Goal: Task Accomplishment & Management: Manage account settings

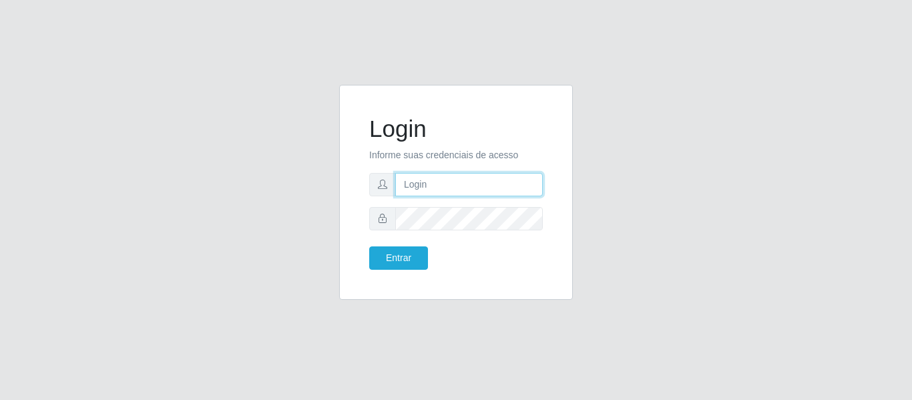
click at [422, 180] on input "text" at bounding box center [469, 184] width 148 height 23
type input "chris.brito6@gmail.com"
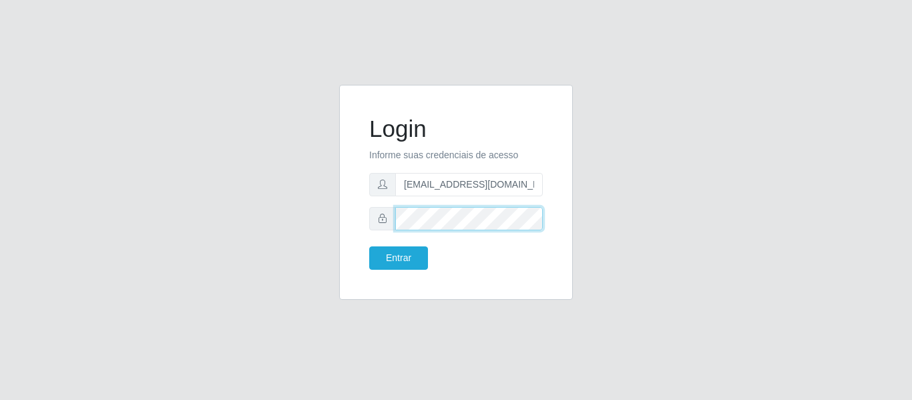
click at [369, 246] on button "Entrar" at bounding box center [398, 257] width 59 height 23
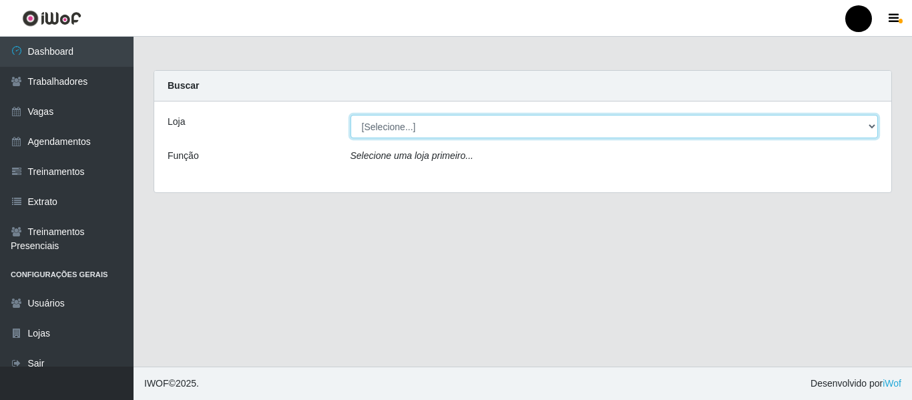
click at [866, 128] on select "[Selecione...] SuperFácil Atacado - Emaús SuperFácil Atacado - Rodoviária Super…" at bounding box center [615, 126] width 528 height 23
select select "408"
click at [351, 115] on select "[Selecione...] SuperFácil Atacado - Emaús SuperFácil Atacado - Rodoviária Super…" at bounding box center [615, 126] width 528 height 23
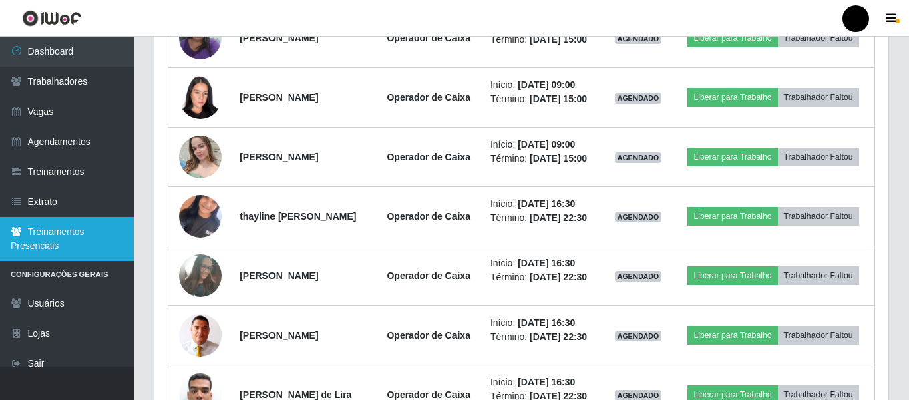
scroll to position [823, 0]
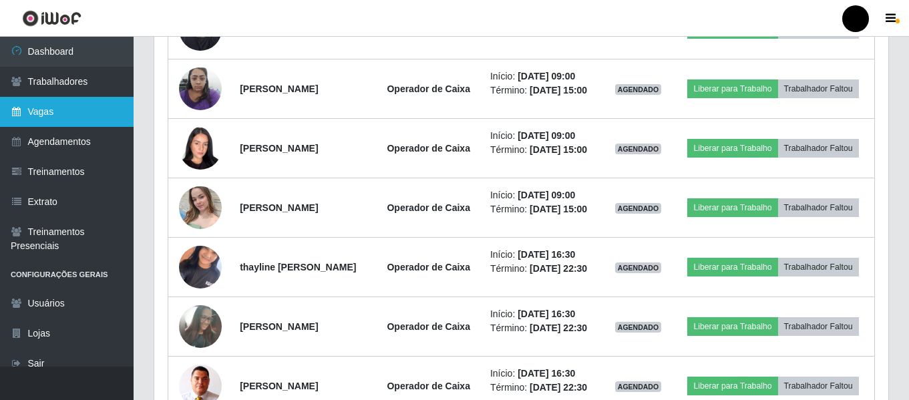
click at [60, 122] on link "Vagas" at bounding box center [67, 112] width 134 height 30
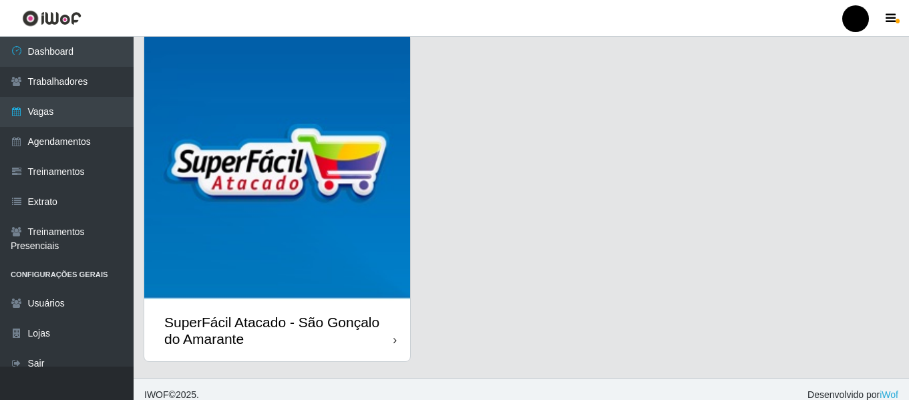
scroll to position [387, 0]
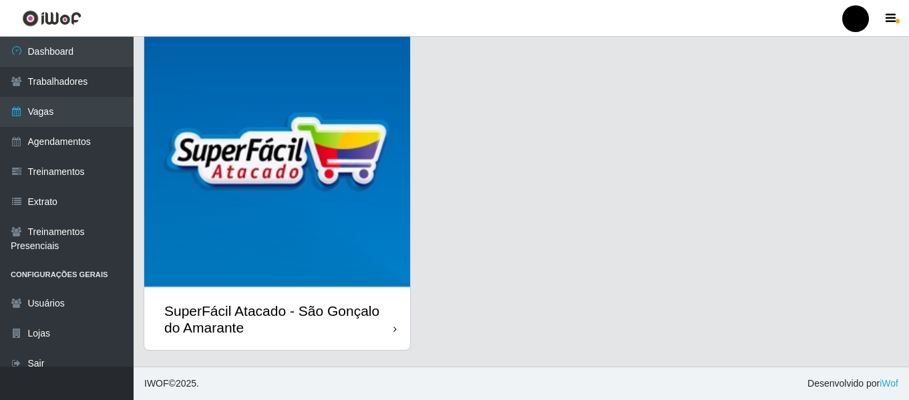
click at [351, 313] on div "SuperFácil Atacado - São Gonçalo do Amarante" at bounding box center [278, 319] width 229 height 33
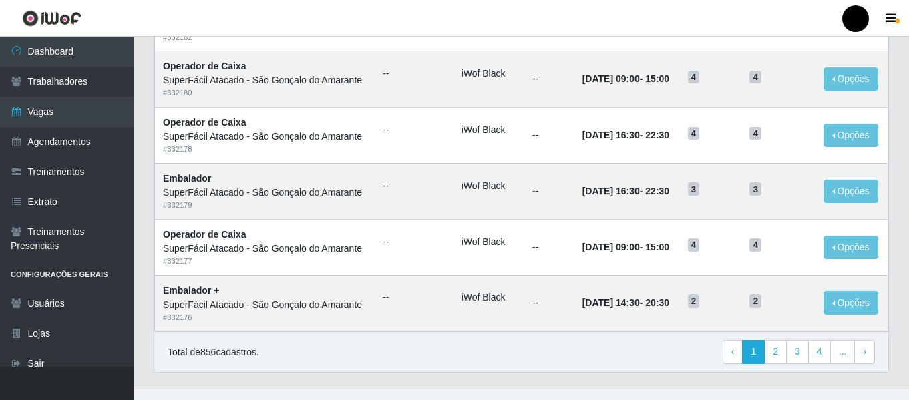
scroll to position [732, 0]
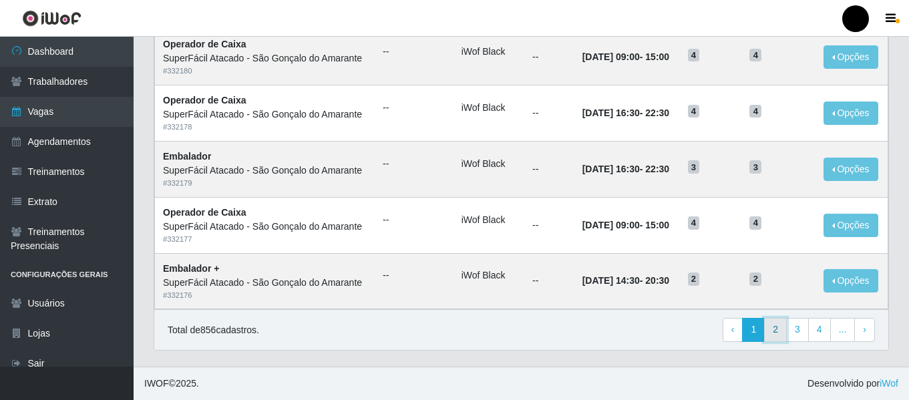
click at [773, 335] on link "2" at bounding box center [775, 330] width 23 height 24
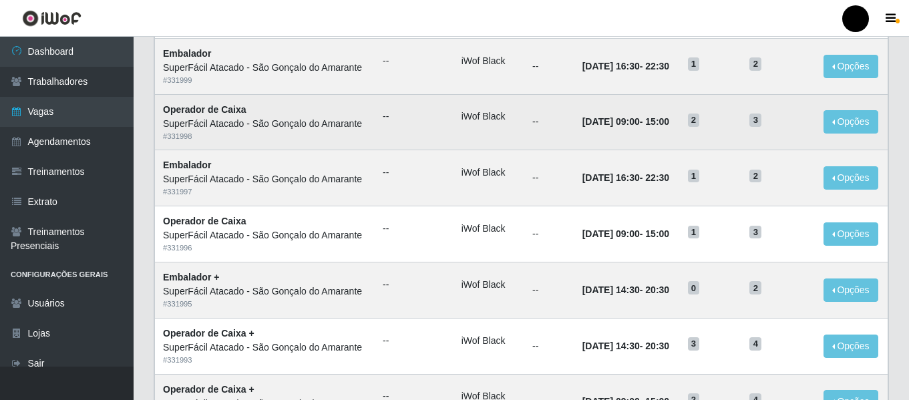
scroll to position [732, 0]
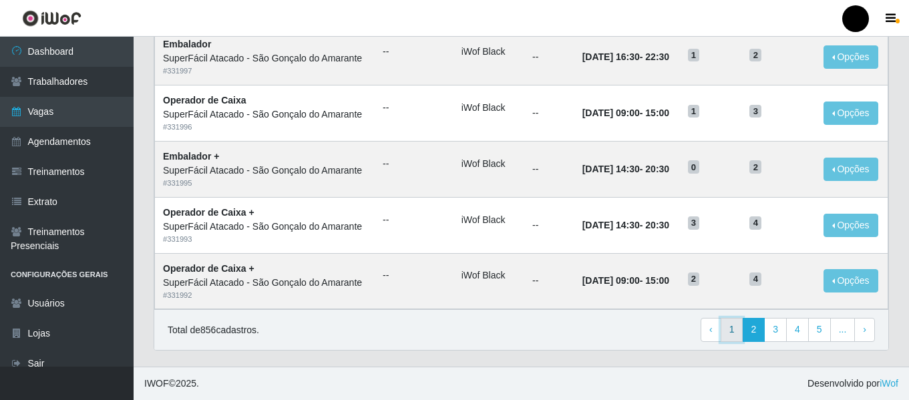
click at [739, 328] on link "1" at bounding box center [732, 330] width 23 height 24
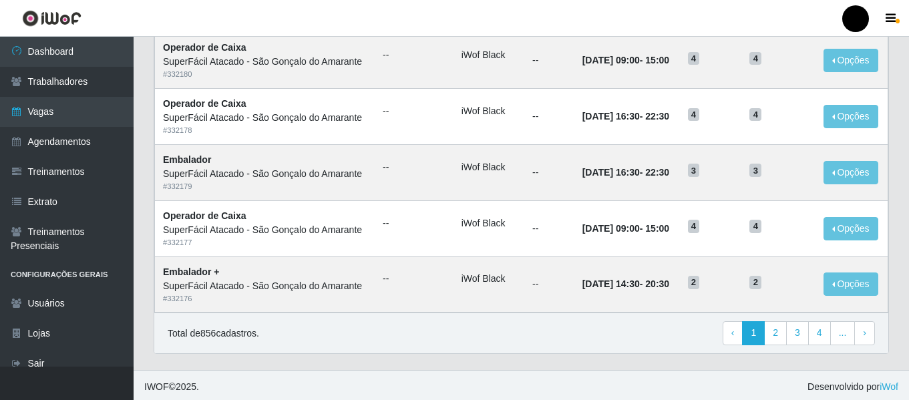
scroll to position [732, 0]
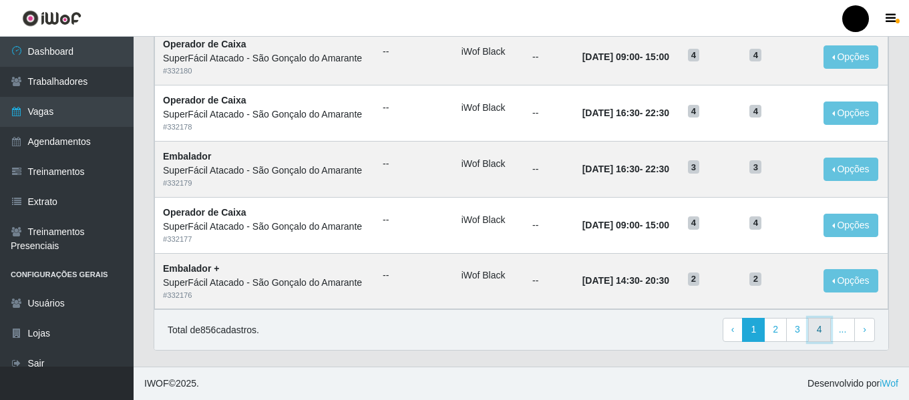
click at [820, 329] on link "4" at bounding box center [819, 330] width 23 height 24
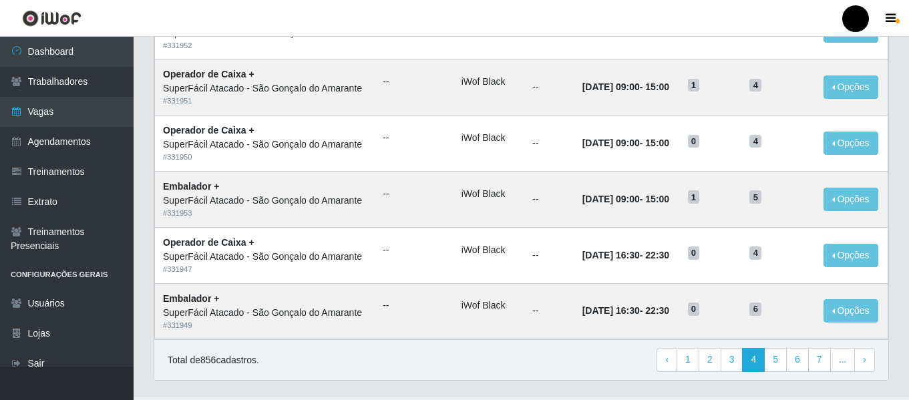
scroll to position [732, 0]
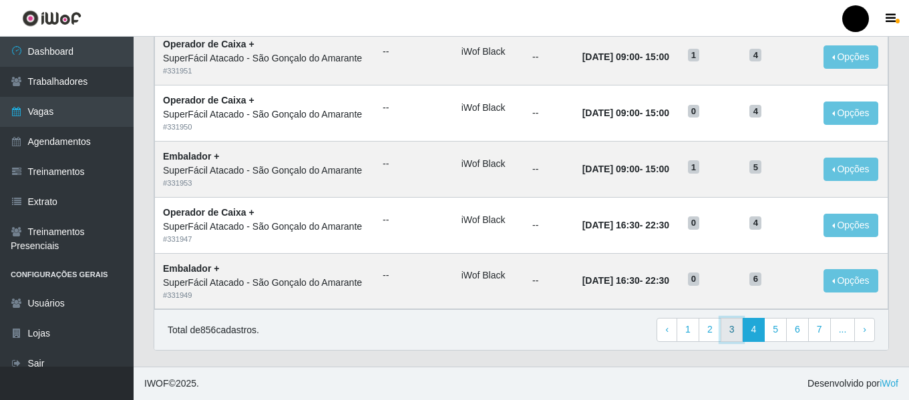
click at [742, 323] on link "3" at bounding box center [732, 330] width 23 height 24
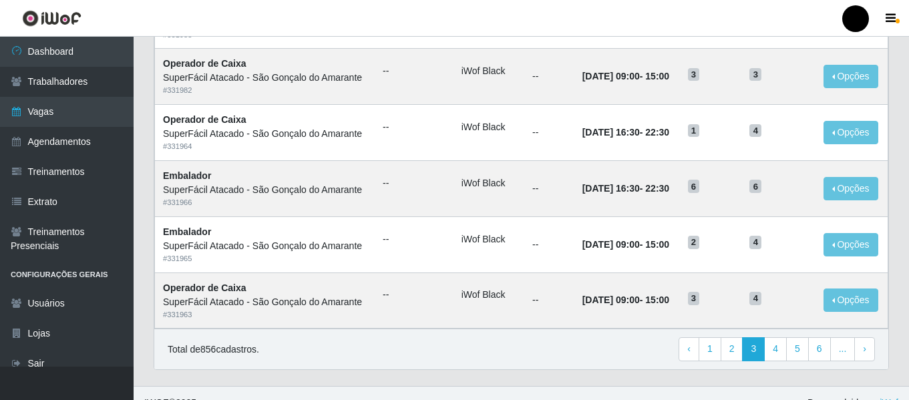
scroll to position [732, 0]
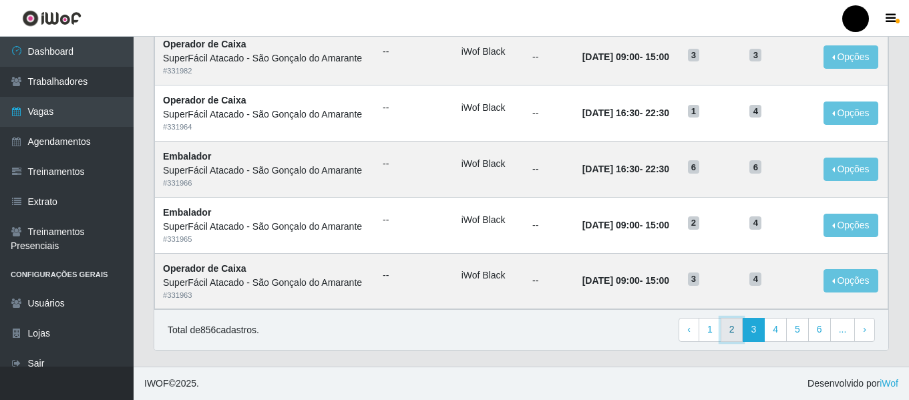
click at [729, 334] on link "2" at bounding box center [732, 330] width 23 height 24
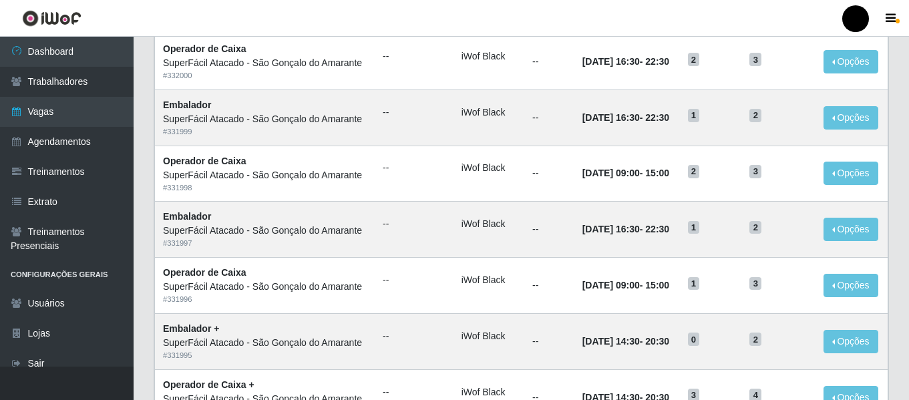
scroll to position [732, 0]
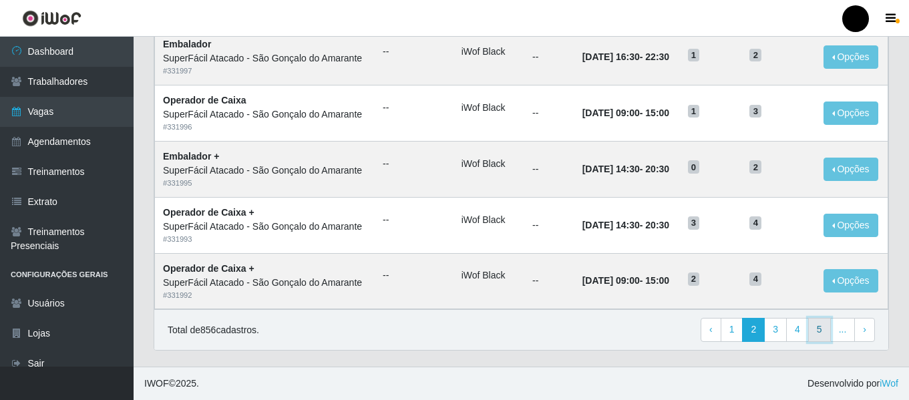
click at [828, 334] on link "5" at bounding box center [819, 330] width 23 height 24
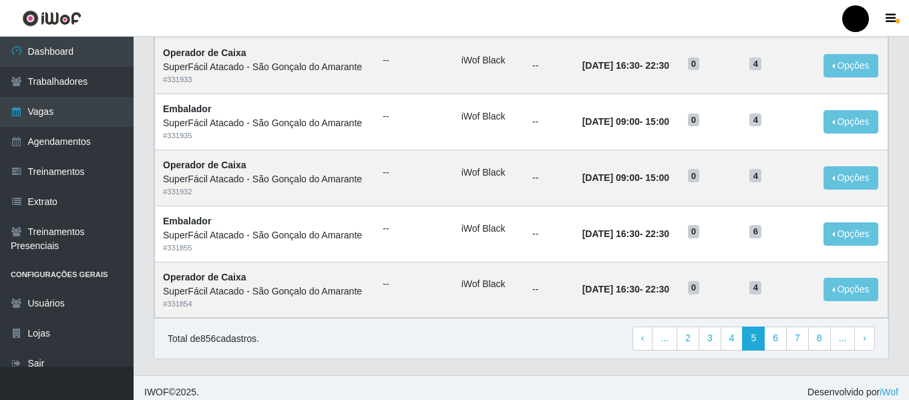
scroll to position [732, 0]
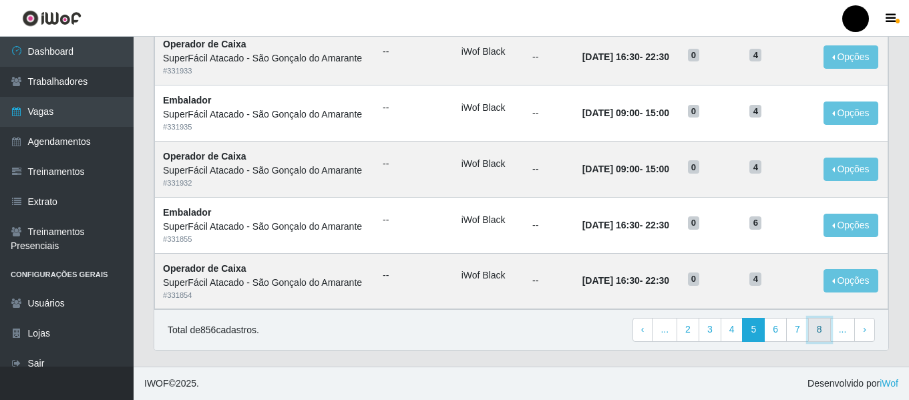
click at [819, 332] on link "8" at bounding box center [819, 330] width 23 height 24
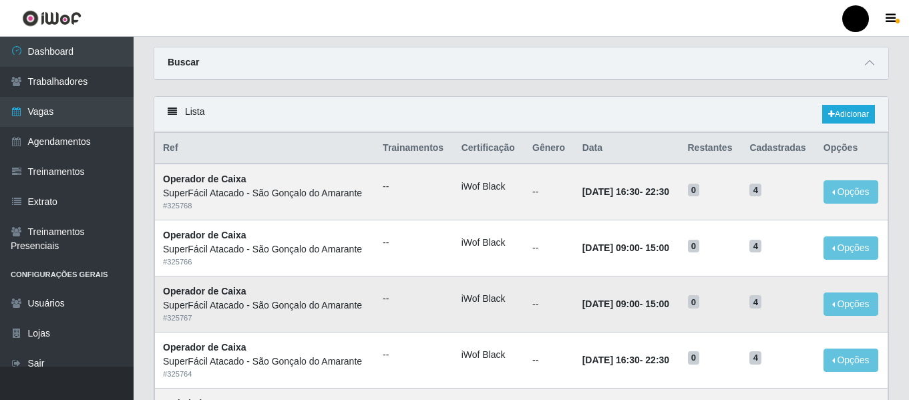
scroll to position [67, 0]
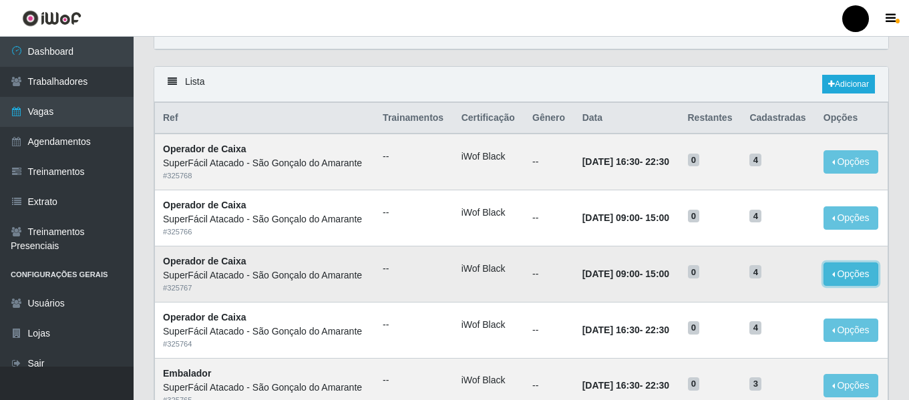
click at [854, 274] on button "Opções" at bounding box center [850, 273] width 55 height 23
click at [789, 274] on button "Editar" at bounding box center [769, 276] width 106 height 27
click at [854, 276] on button "Opções" at bounding box center [850, 273] width 55 height 23
click at [796, 276] on button "Editar" at bounding box center [769, 276] width 106 height 27
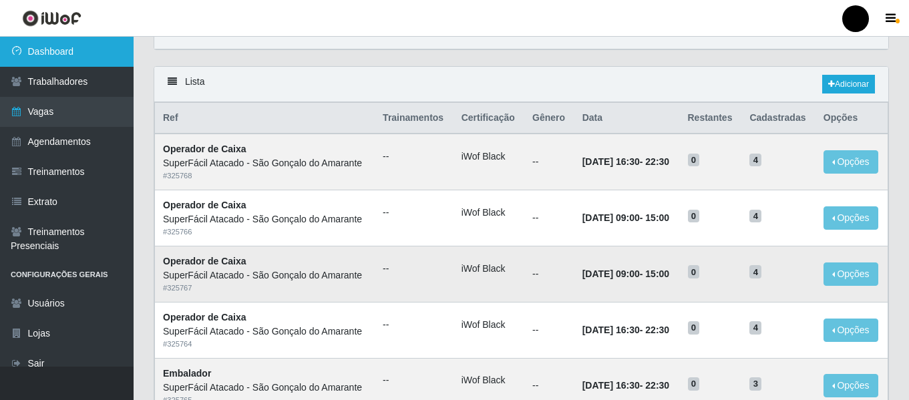
click at [69, 54] on link "Dashboard" at bounding box center [67, 52] width 134 height 30
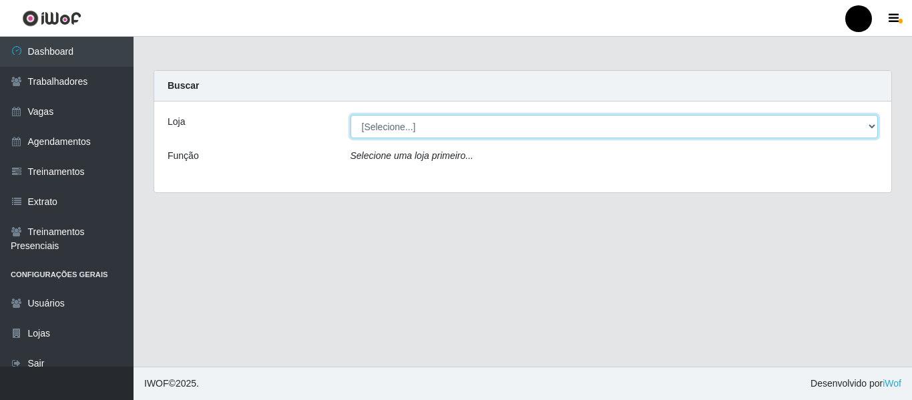
click at [874, 126] on select "[Selecione...] SuperFácil Atacado - Emaús SuperFácil Atacado - Rodoviária Super…" at bounding box center [615, 126] width 528 height 23
select select "408"
click at [351, 115] on select "[Selecione...] SuperFácil Atacado - Emaús SuperFácil Atacado - Rodoviária Super…" at bounding box center [615, 126] width 528 height 23
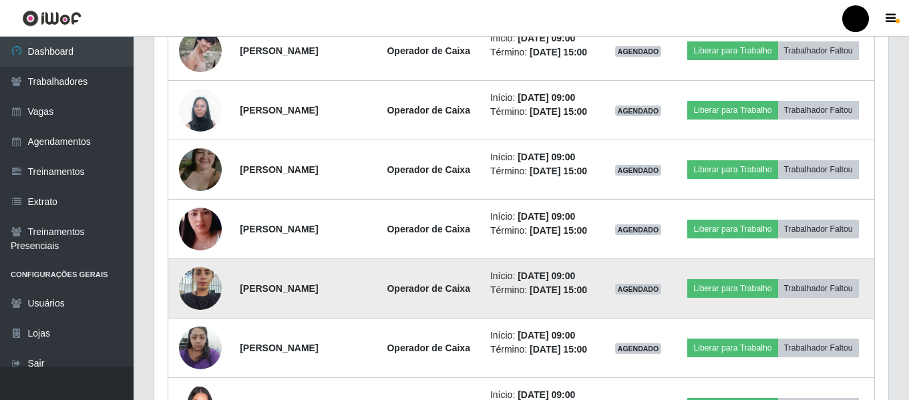
scroll to position [534, 0]
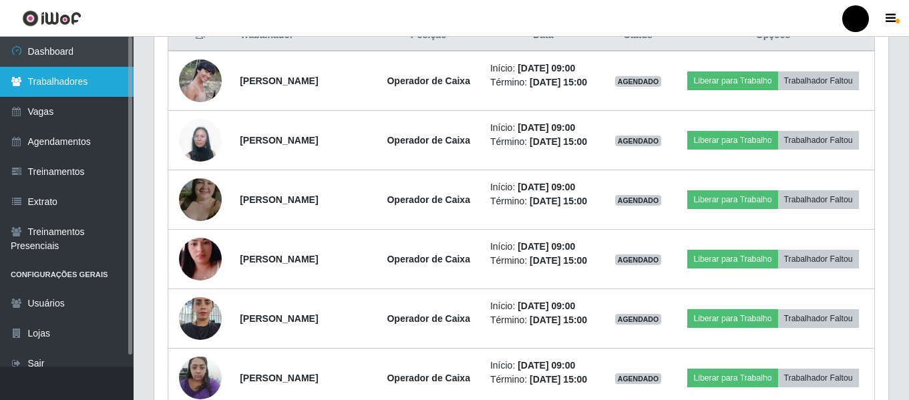
click at [80, 87] on link "Trabalhadores" at bounding box center [67, 82] width 134 height 30
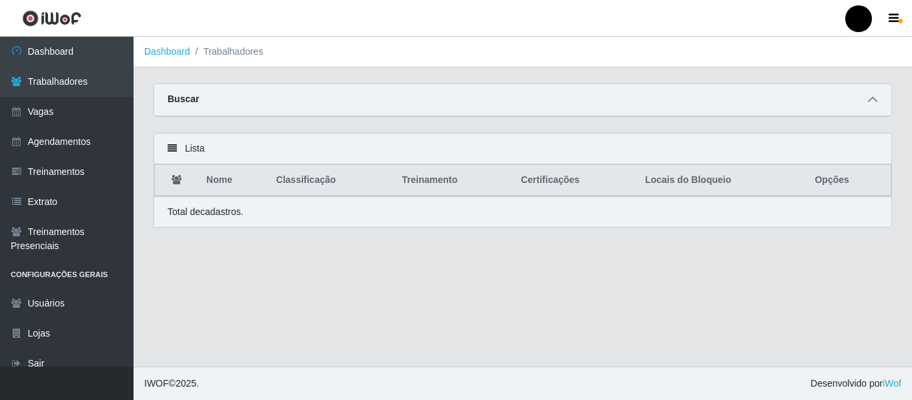
click at [875, 98] on icon at bounding box center [872, 99] width 9 height 9
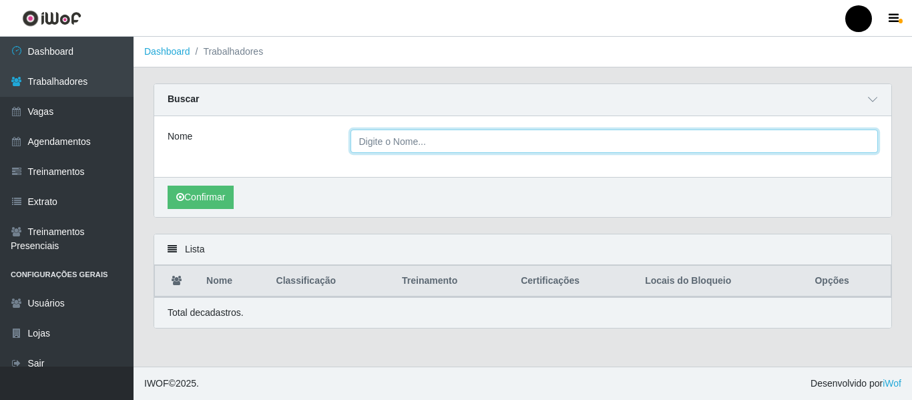
click at [445, 137] on input "Nome" at bounding box center [615, 141] width 528 height 23
type input "rebeca marta"
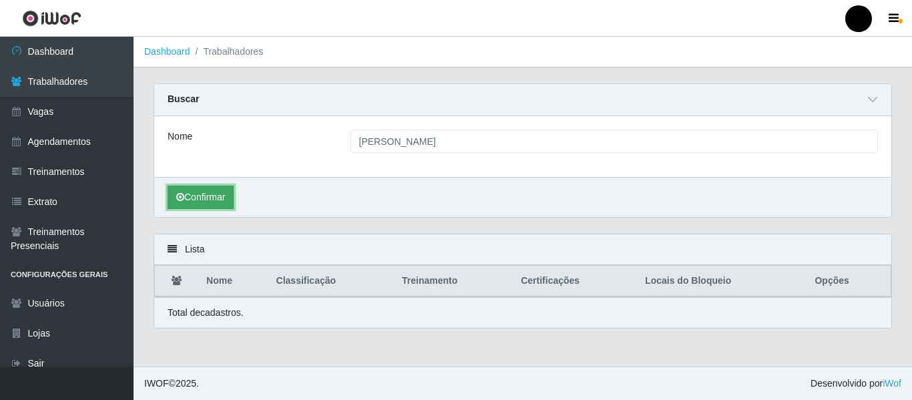
click at [204, 206] on button "Confirmar" at bounding box center [201, 197] width 66 height 23
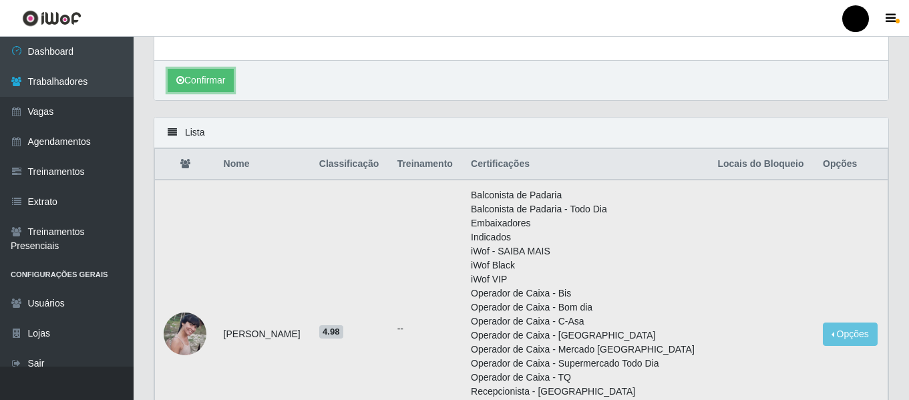
scroll to position [134, 0]
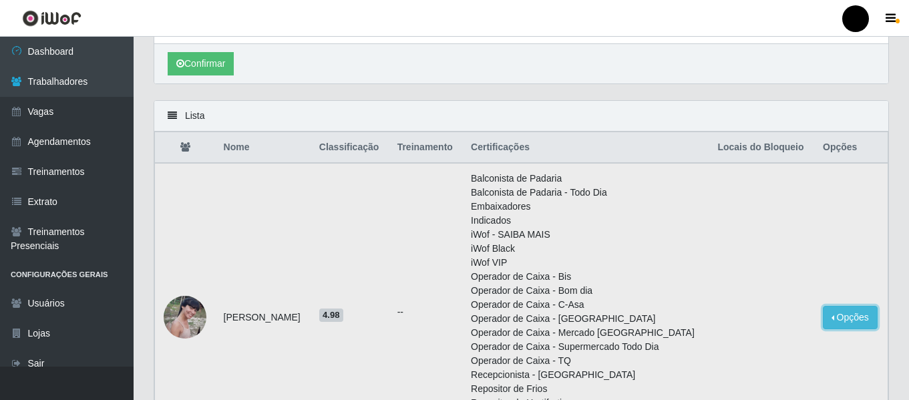
click at [835, 307] on button "Opções" at bounding box center [850, 317] width 55 height 23
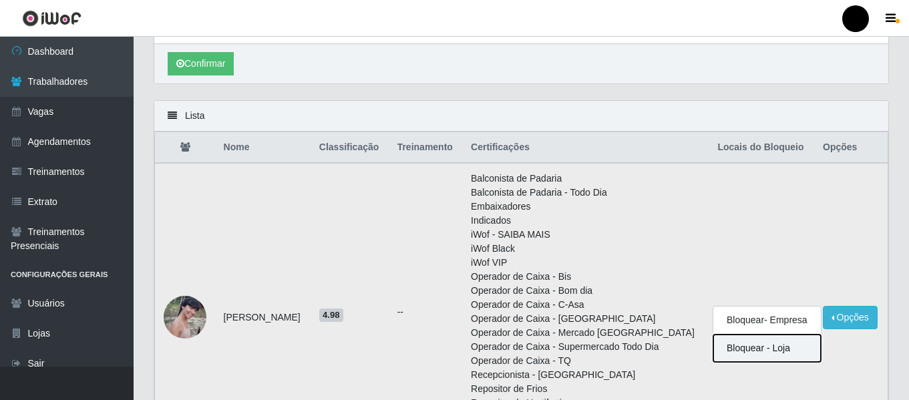
click at [770, 347] on button "Bloquear - Loja" at bounding box center [767, 348] width 108 height 27
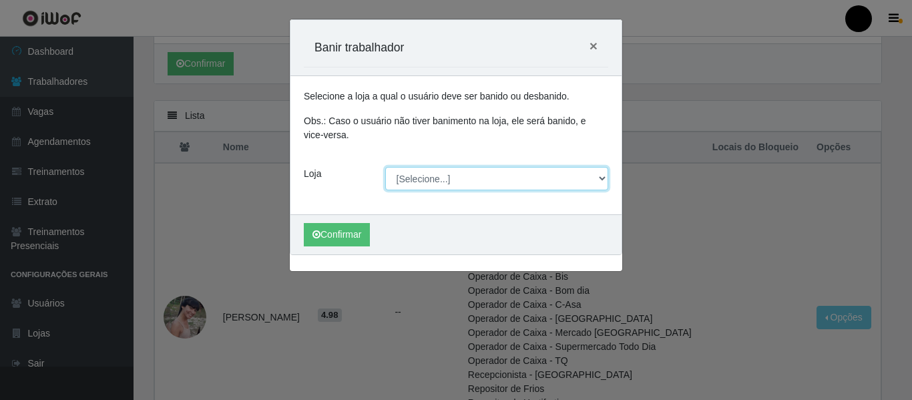
click at [600, 178] on select "[Selecione...] SuperFácil Atacado - Emaús SuperFácil Atacado - Rodoviária Super…" at bounding box center [497, 178] width 224 height 23
select select "408"
click at [385, 167] on select "[Selecione...] SuperFácil Atacado - Emaús SuperFácil Atacado - Rodoviária Super…" at bounding box center [497, 178] width 224 height 23
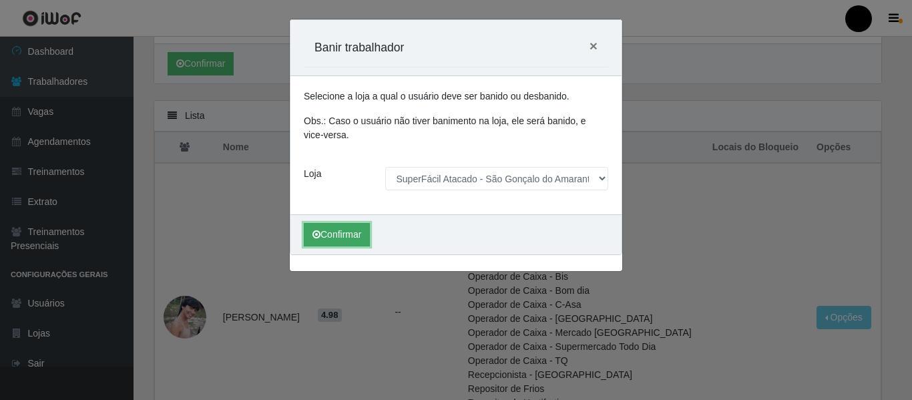
click at [347, 234] on button "Confirmar" at bounding box center [337, 234] width 66 height 23
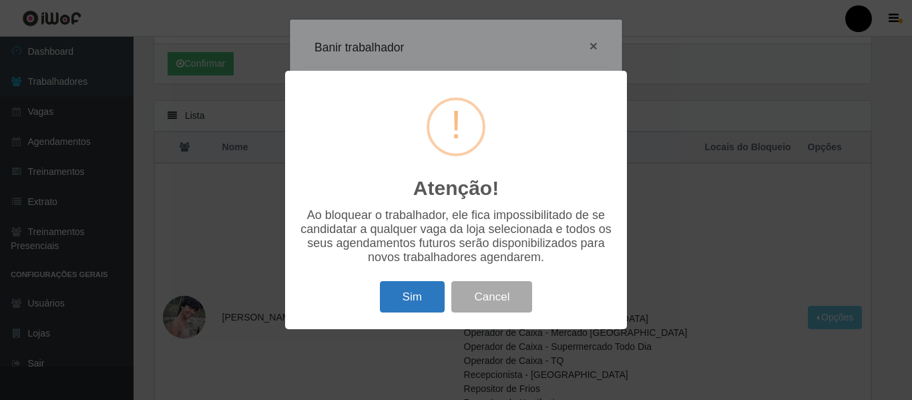
click at [429, 297] on button "Sim" at bounding box center [412, 296] width 65 height 31
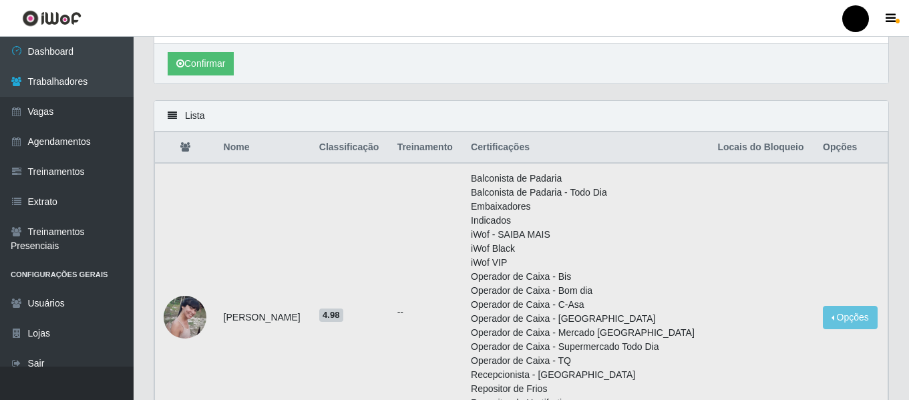
scroll to position [0, 0]
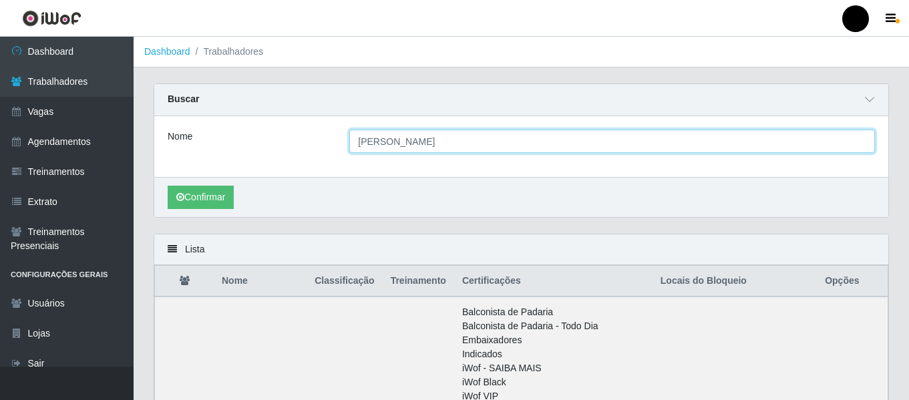
click at [785, 143] on input "rebeca marta" at bounding box center [612, 141] width 526 height 23
type input "r"
type input "iara carolina"
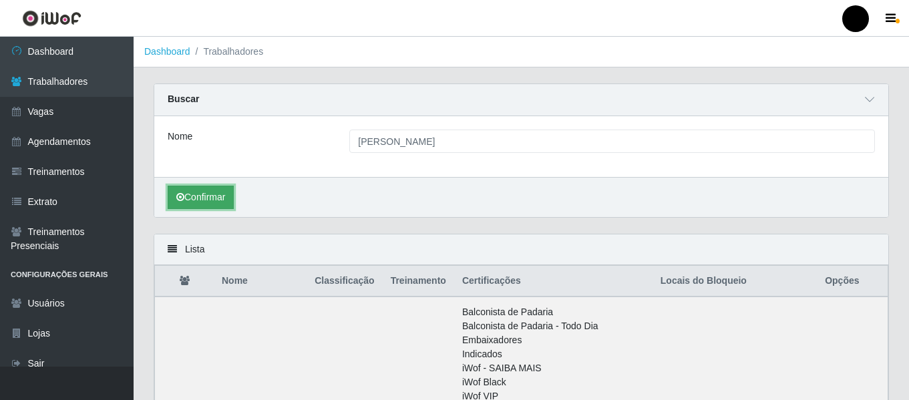
click at [204, 196] on button "Confirmar" at bounding box center [201, 197] width 66 height 23
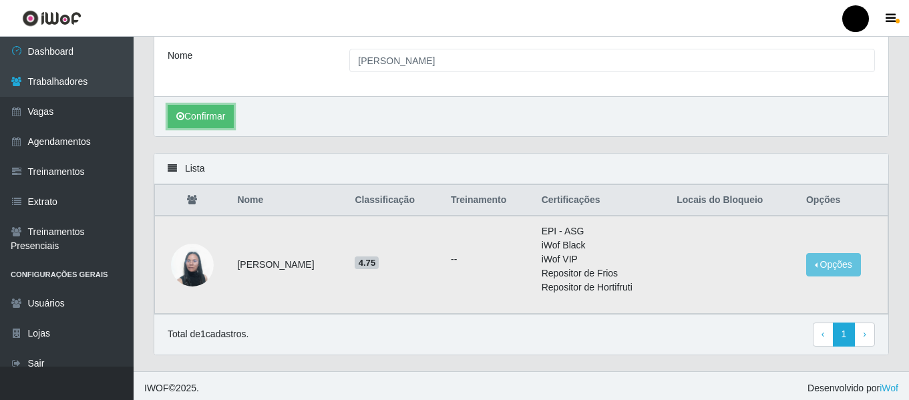
scroll to position [86, 0]
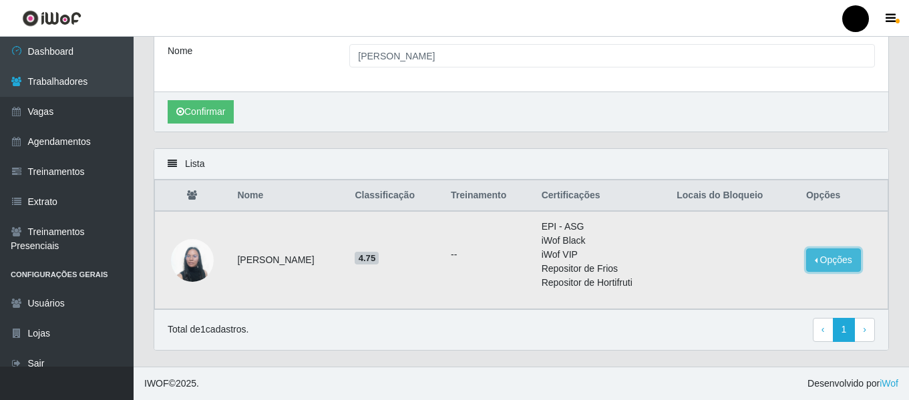
click at [832, 265] on button "Opções" at bounding box center [833, 259] width 55 height 23
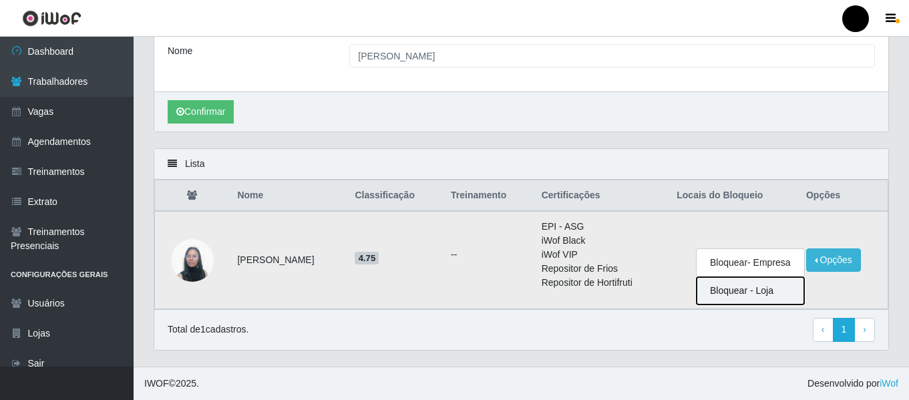
click at [732, 293] on button "Bloquear - Loja" at bounding box center [751, 290] width 108 height 27
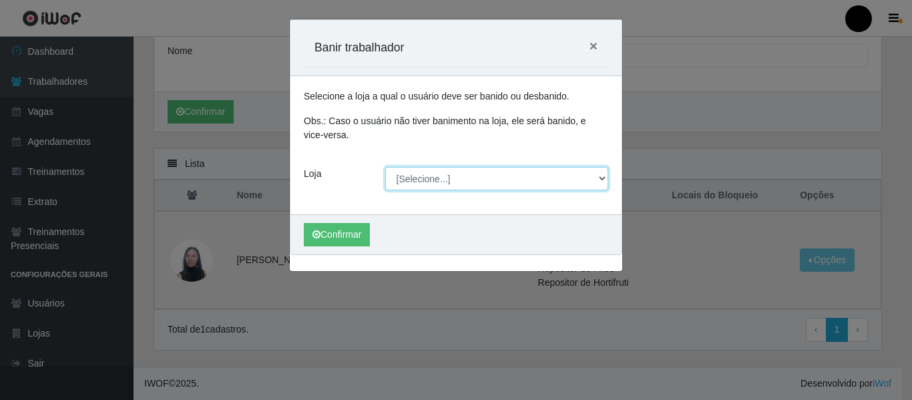
click at [596, 178] on select "[Selecione...] SuperFácil Atacado - Emaús SuperFácil Atacado - Rodoviária Super…" at bounding box center [497, 178] width 224 height 23
select select "408"
click at [385, 167] on select "[Selecione...] SuperFácil Atacado - Emaús SuperFácil Atacado - Rodoviária Super…" at bounding box center [497, 178] width 224 height 23
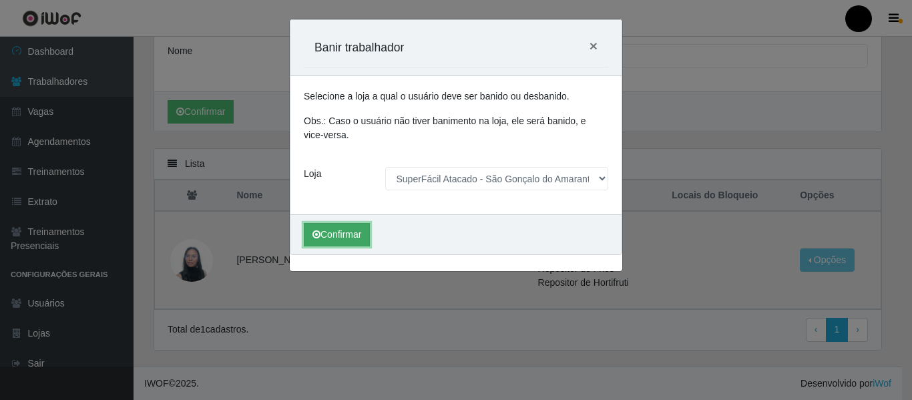
click at [360, 234] on button "Confirmar" at bounding box center [337, 234] width 66 height 23
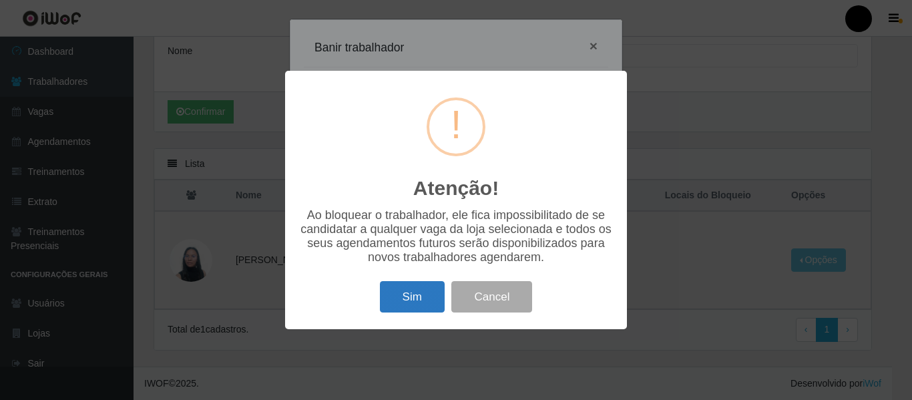
click at [429, 294] on button "Sim" at bounding box center [412, 296] width 65 height 31
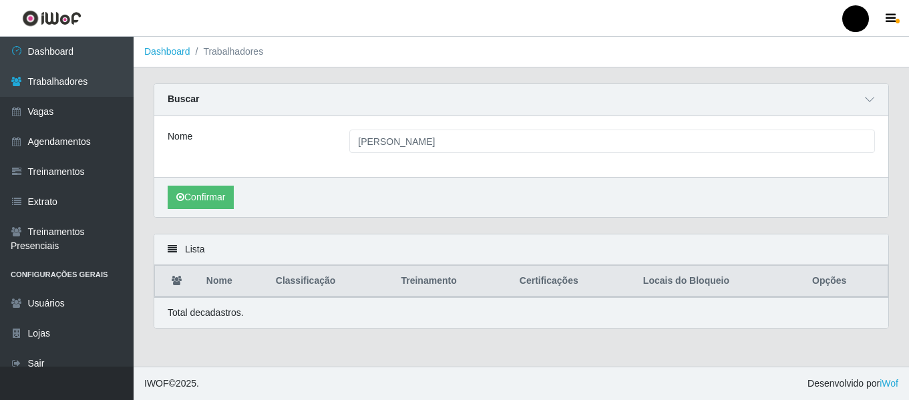
scroll to position [0, 0]
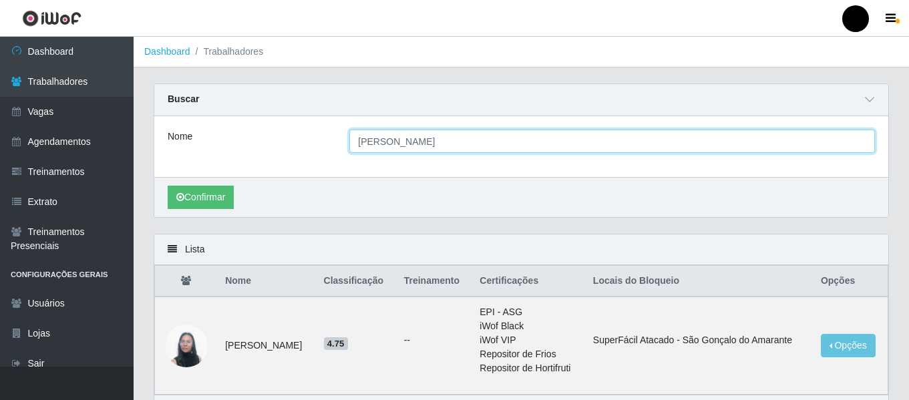
click at [482, 144] on input "iara carolina" at bounding box center [612, 141] width 526 height 23
type input "i"
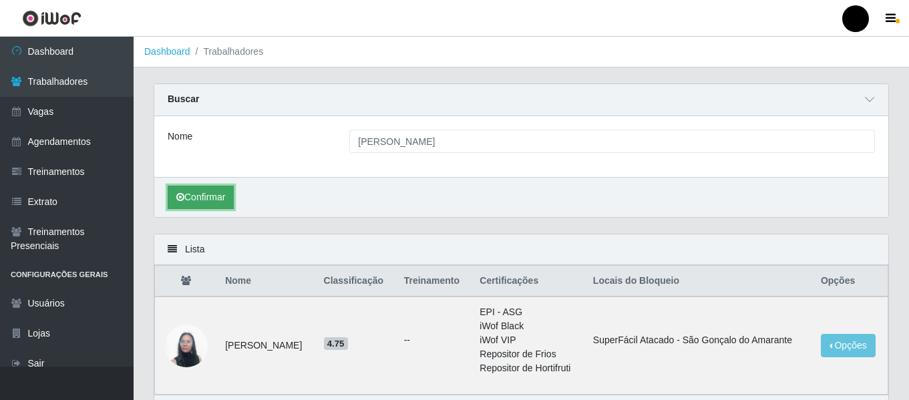
click at [198, 205] on button "Confirmar" at bounding box center [201, 197] width 66 height 23
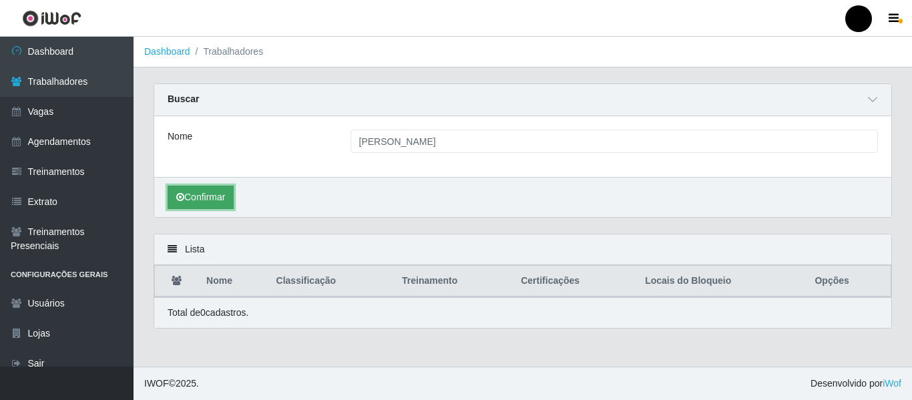
click at [214, 192] on button "Confirmar" at bounding box center [201, 197] width 66 height 23
click at [211, 204] on button "Confirmar" at bounding box center [201, 197] width 66 height 23
click at [210, 202] on button "Confirmar" at bounding box center [201, 197] width 66 height 23
click at [204, 203] on button "Confirmar" at bounding box center [201, 197] width 66 height 23
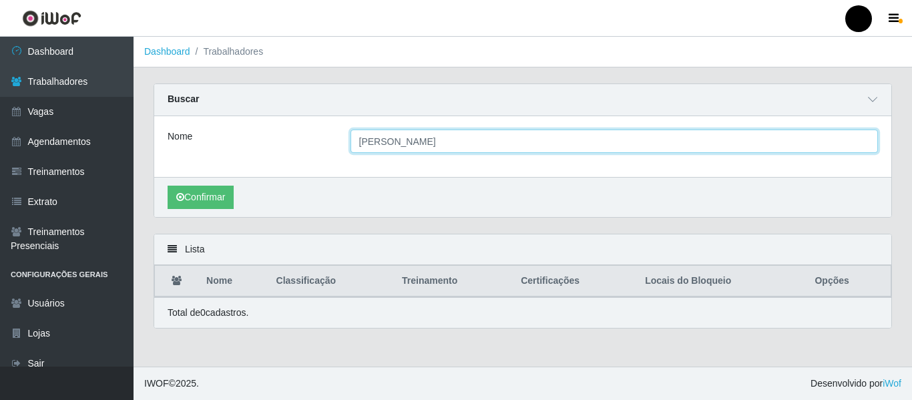
click at [425, 146] on input "samara marta" at bounding box center [615, 141] width 528 height 23
type input "samara de souza"
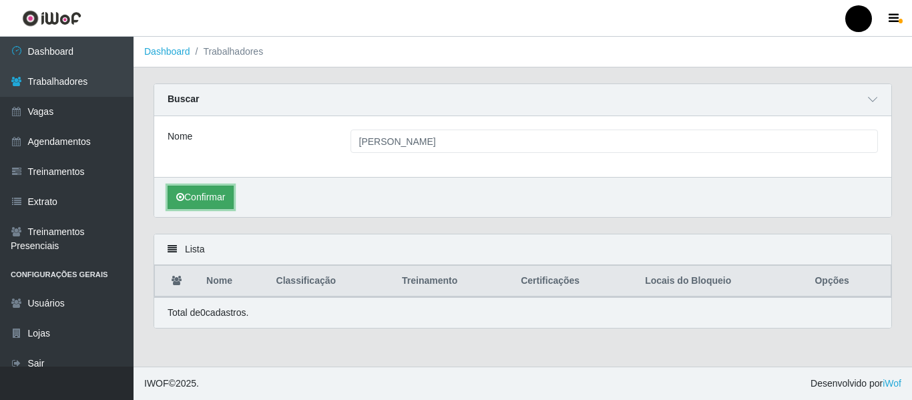
click at [223, 208] on button "Confirmar" at bounding box center [201, 197] width 66 height 23
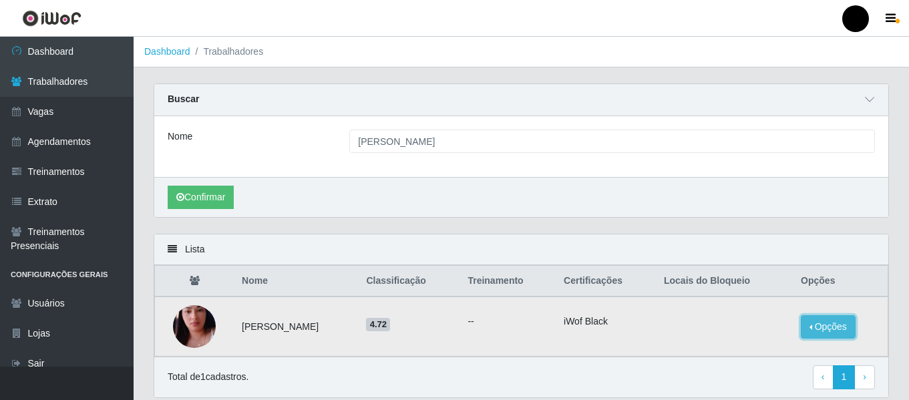
click at [833, 322] on button "Opções" at bounding box center [828, 326] width 55 height 23
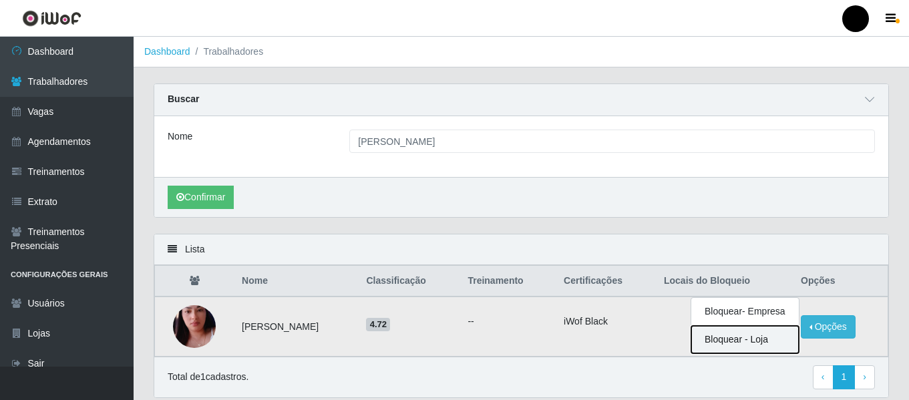
click at [733, 337] on button "Bloquear - Loja" at bounding box center [745, 339] width 108 height 27
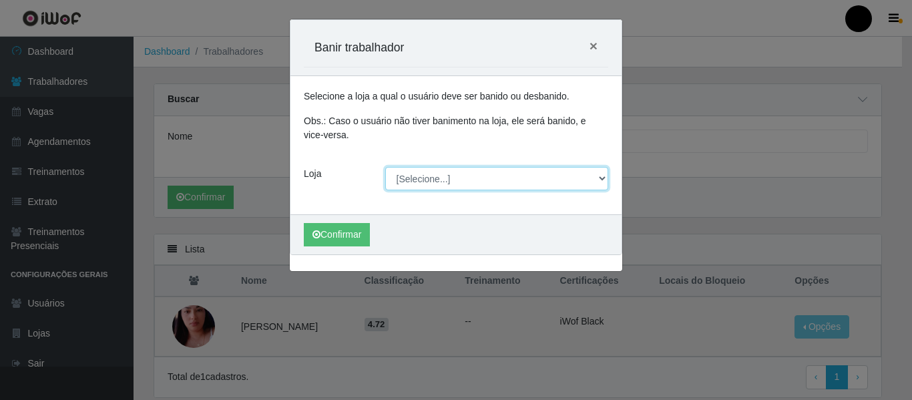
click at [602, 179] on select "[Selecione...] SuperFácil Atacado - Emaús SuperFácil Atacado - Rodoviária Super…" at bounding box center [497, 178] width 224 height 23
select select "408"
click at [385, 167] on select "[Selecione...] SuperFácil Atacado - Emaús SuperFácil Atacado - Rodoviária Super…" at bounding box center [497, 178] width 224 height 23
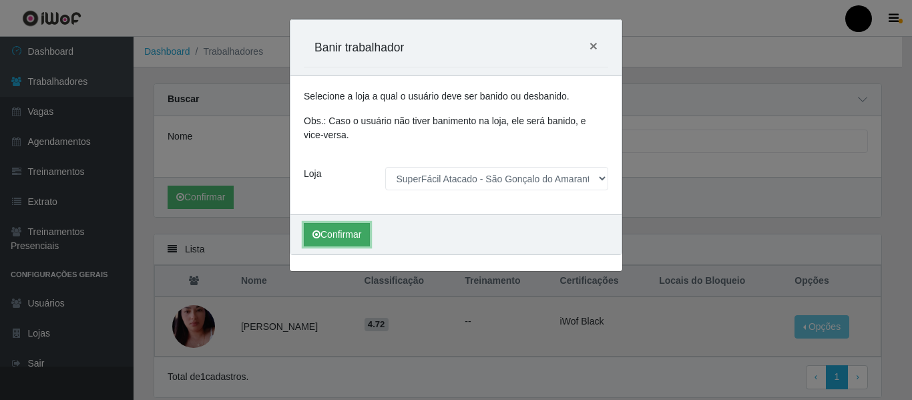
click at [354, 228] on button "Confirmar" at bounding box center [337, 234] width 66 height 23
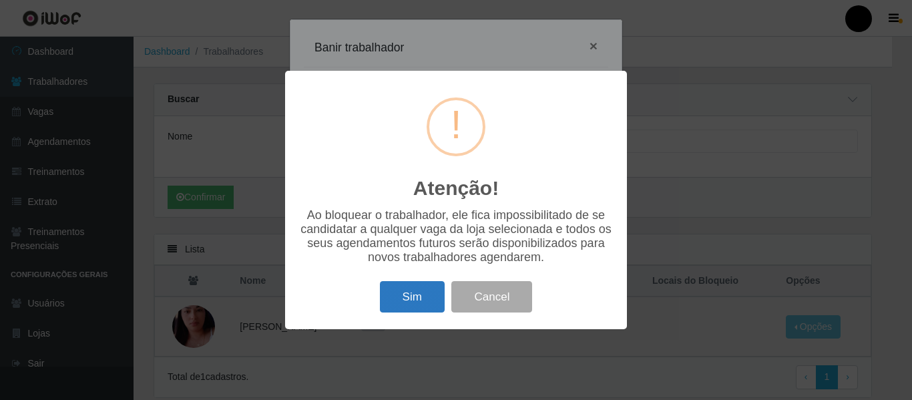
click at [417, 285] on button "Sim" at bounding box center [412, 296] width 65 height 31
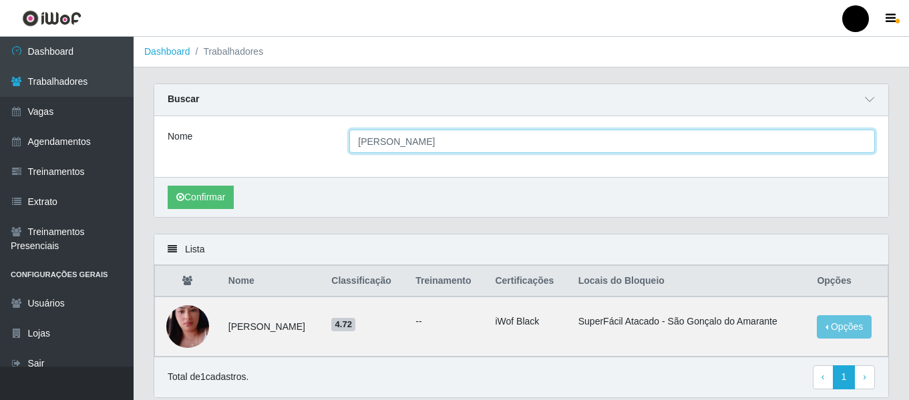
click at [446, 147] on input "samara de souza" at bounding box center [612, 141] width 526 height 23
type input "s"
type input "samara martin"
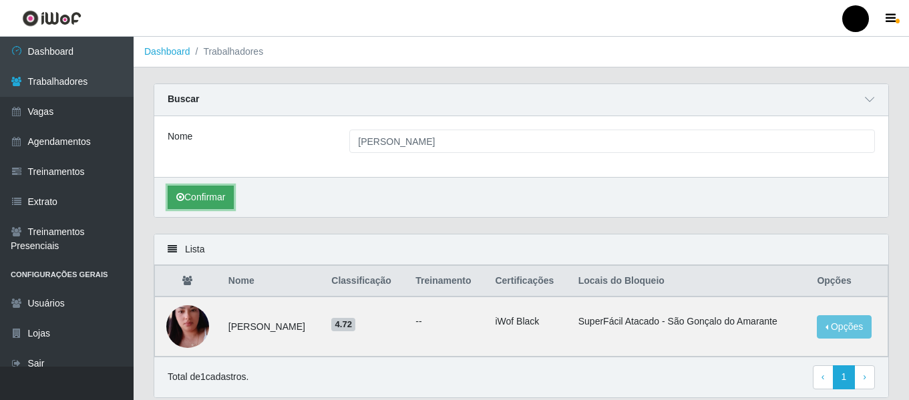
click at [218, 190] on button "Confirmar" at bounding box center [201, 197] width 66 height 23
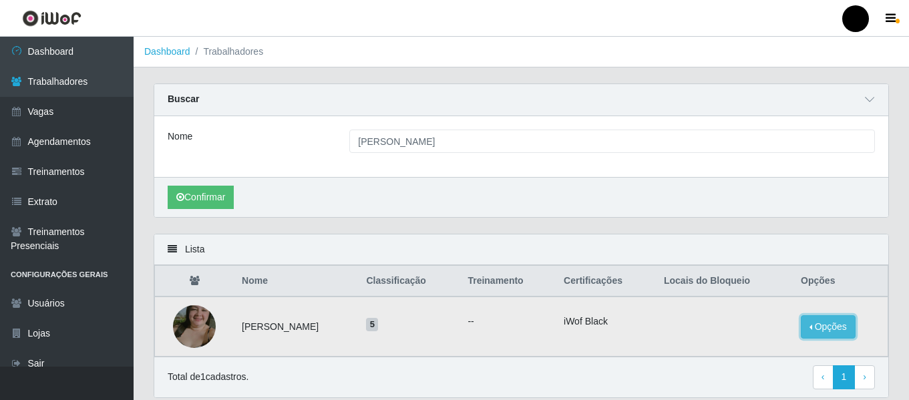
click at [809, 333] on button "Opções" at bounding box center [828, 326] width 55 height 23
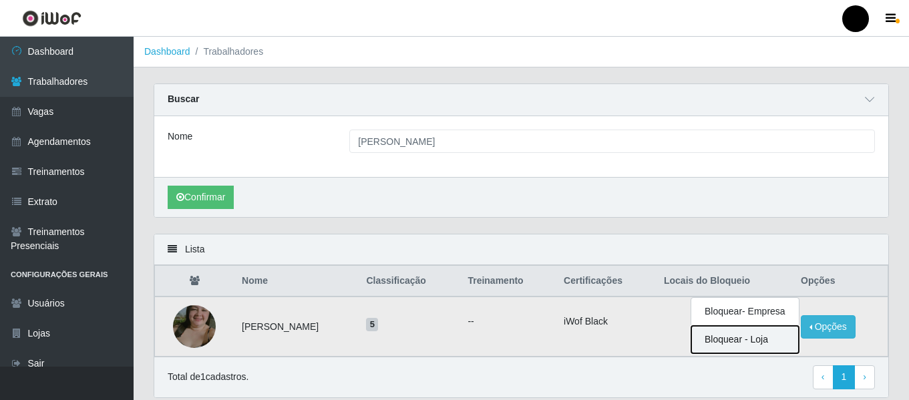
click at [711, 340] on button "Bloquear - Loja" at bounding box center [745, 339] width 108 height 27
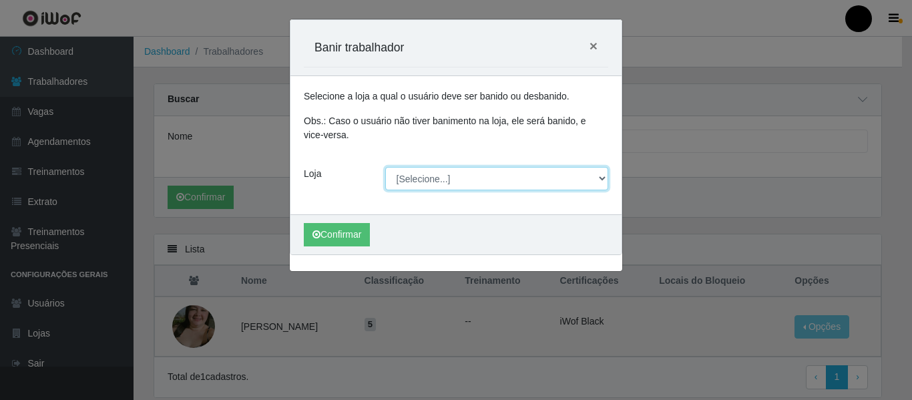
click at [604, 181] on select "[Selecione...] SuperFácil Atacado - Emaús SuperFácil Atacado - Rodoviária Super…" at bounding box center [497, 178] width 224 height 23
select select "408"
click at [385, 167] on select "[Selecione...] SuperFácil Atacado - Emaús SuperFácil Atacado - Rodoviária Super…" at bounding box center [497, 178] width 224 height 23
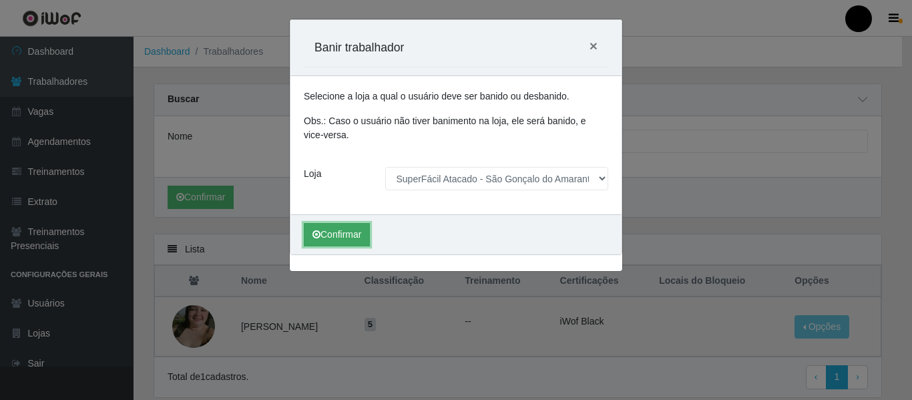
click at [313, 236] on icon "submit" at bounding box center [317, 234] width 8 height 9
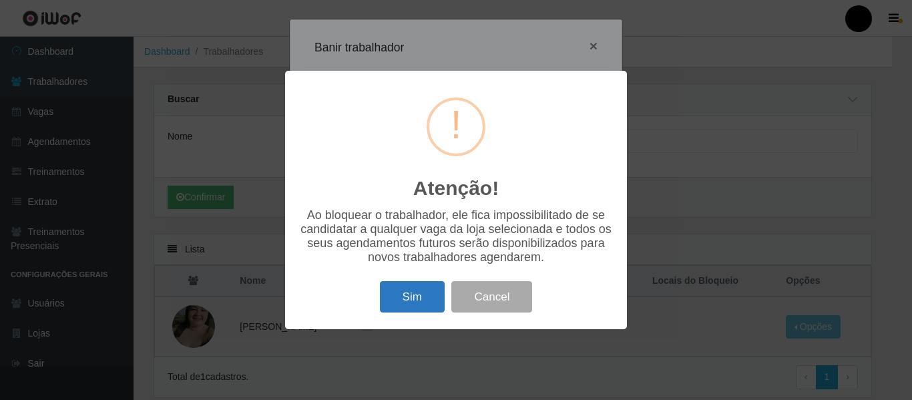
click at [401, 305] on button "Sim" at bounding box center [412, 296] width 65 height 31
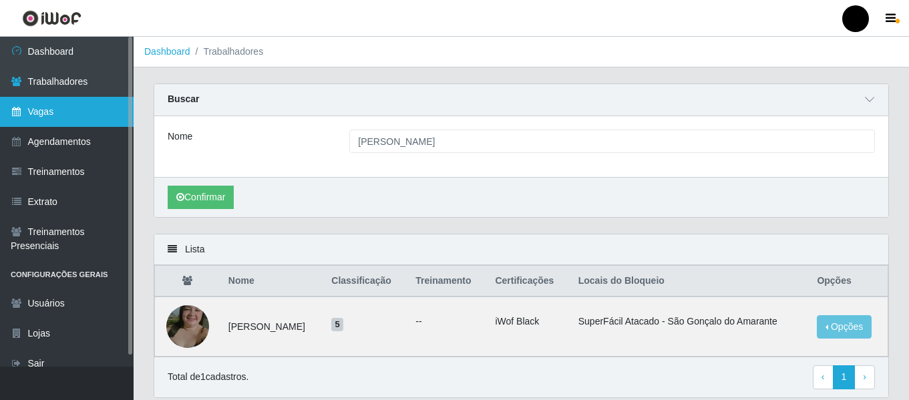
click at [53, 114] on link "Vagas" at bounding box center [67, 112] width 134 height 30
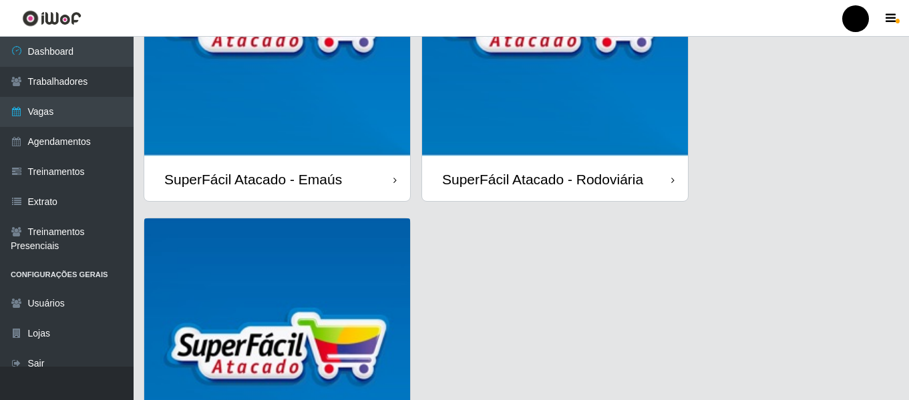
scroll to position [387, 0]
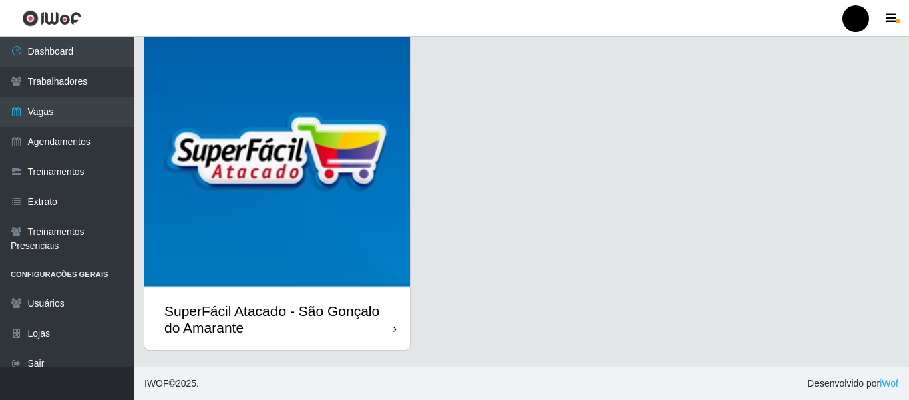
click at [327, 307] on div "SuperFácil Atacado - São Gonçalo do Amarante" at bounding box center [278, 319] width 229 height 33
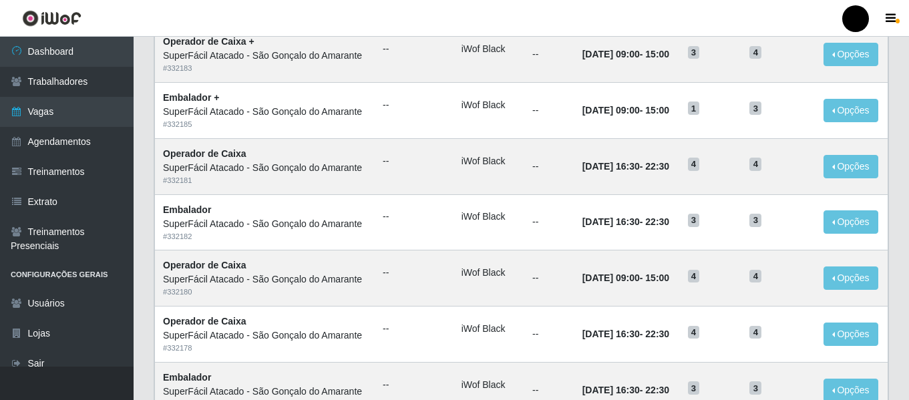
scroll to position [732, 0]
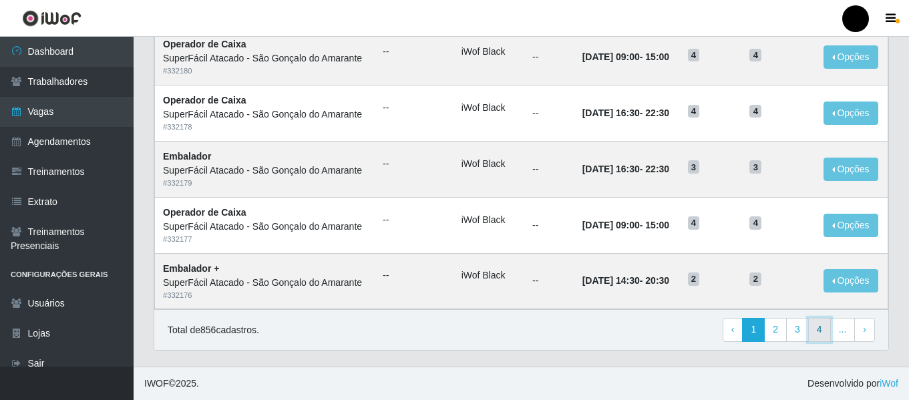
click at [817, 325] on link "4" at bounding box center [819, 330] width 23 height 24
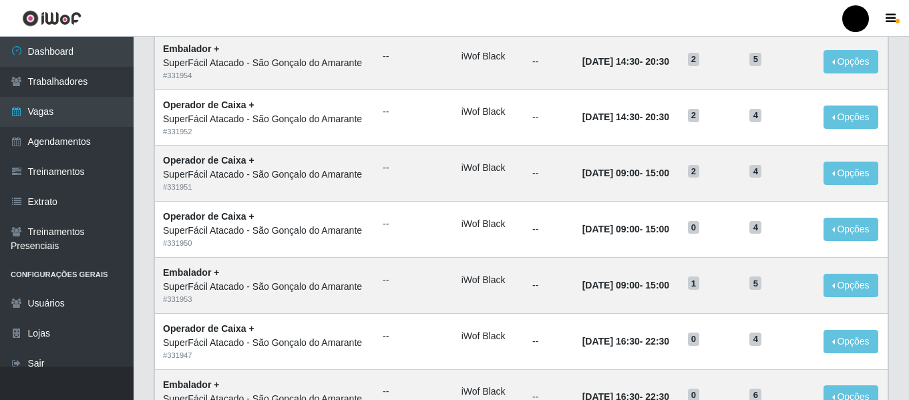
scroll to position [732, 0]
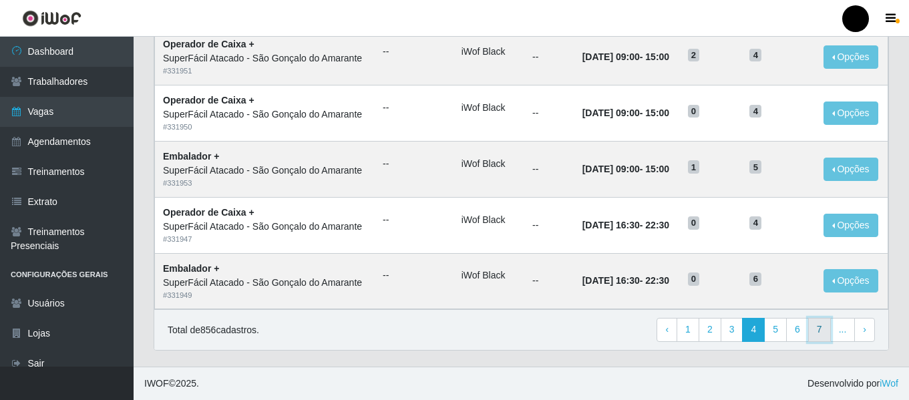
click at [824, 329] on link "7" at bounding box center [819, 330] width 23 height 24
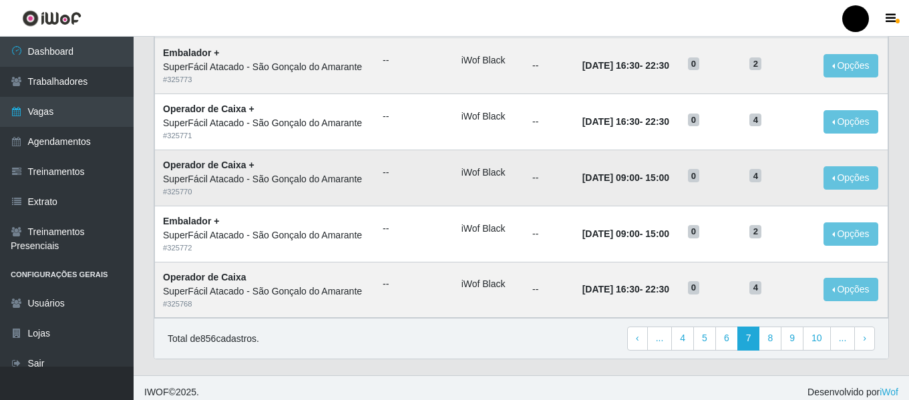
scroll to position [732, 0]
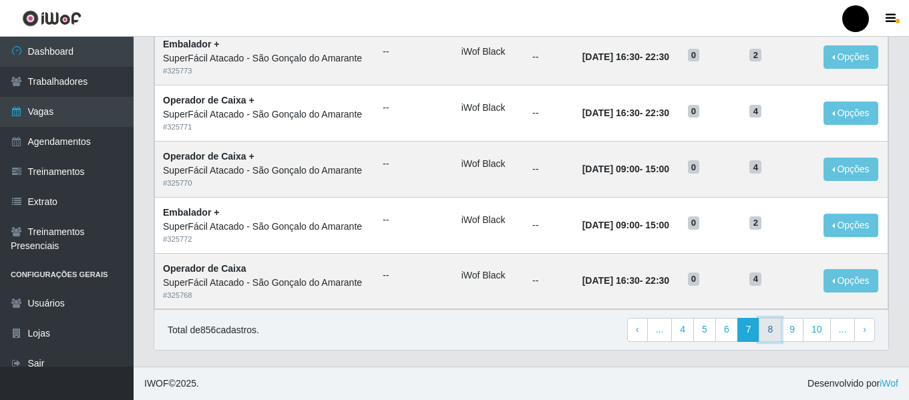
click at [775, 329] on link "8" at bounding box center [770, 330] width 23 height 24
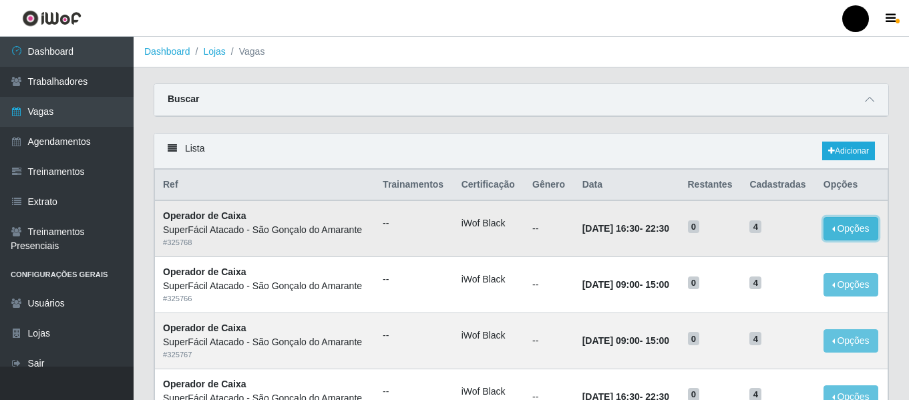
click at [854, 232] on button "Opções" at bounding box center [850, 228] width 55 height 23
click at [786, 238] on button "Editar" at bounding box center [769, 231] width 106 height 27
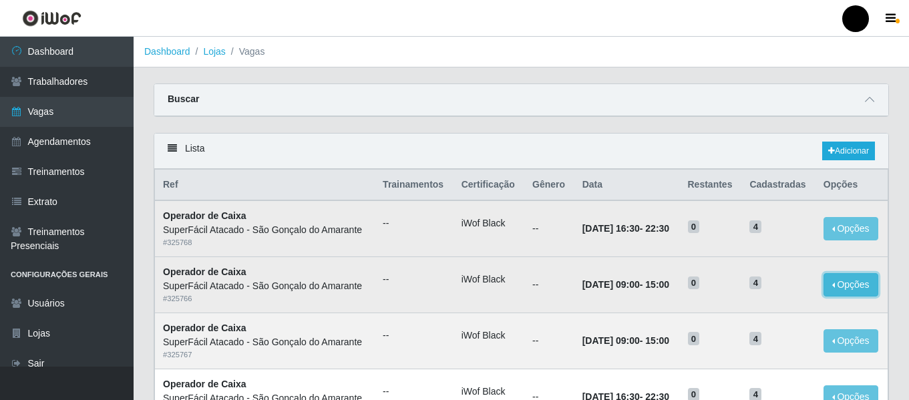
click at [835, 291] on button "Opções" at bounding box center [850, 284] width 55 height 23
click at [785, 296] on button "Editar" at bounding box center [769, 287] width 106 height 27
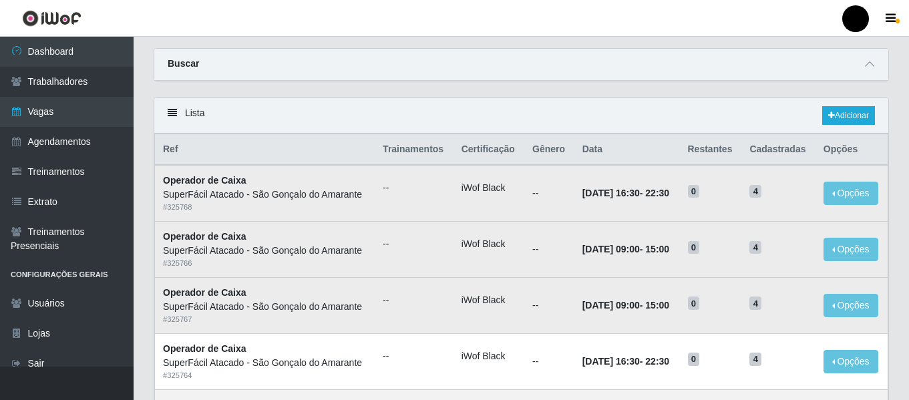
scroll to position [67, 0]
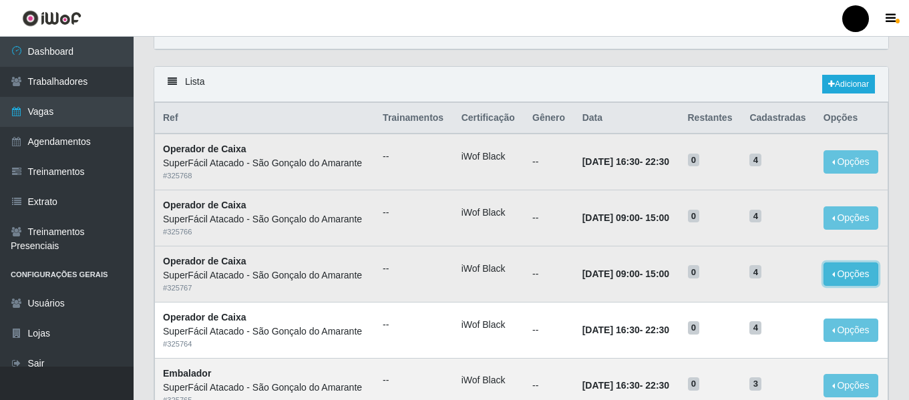
click at [835, 280] on button "Opções" at bounding box center [850, 273] width 55 height 23
click at [793, 280] on button "Editar" at bounding box center [769, 276] width 106 height 27
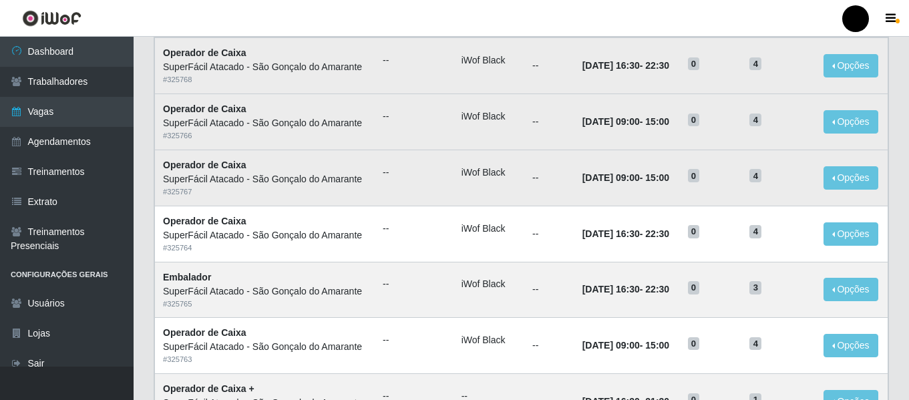
scroll to position [134, 0]
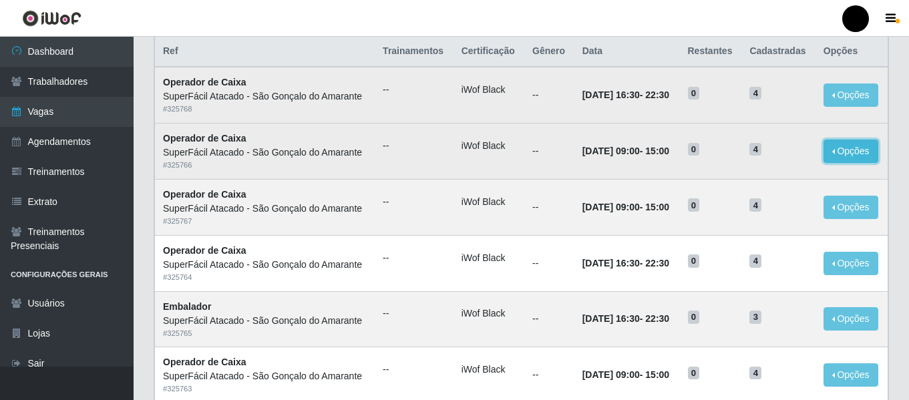
click at [838, 157] on button "Opções" at bounding box center [850, 151] width 55 height 23
click at [775, 159] on button "Editar" at bounding box center [769, 153] width 106 height 27
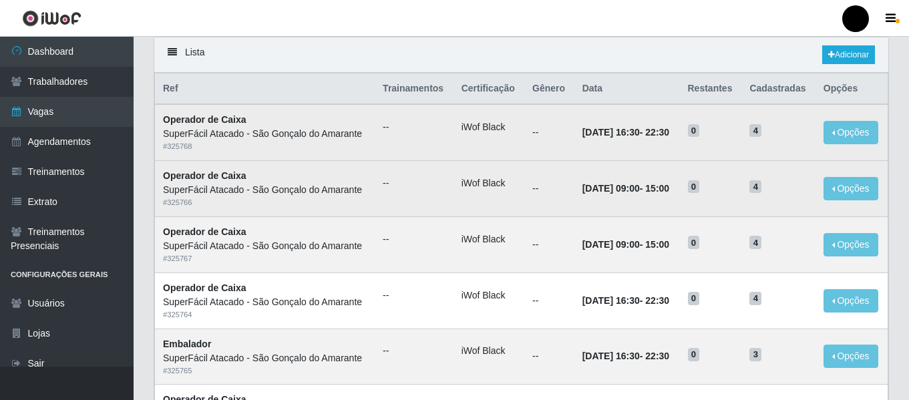
scroll to position [67, 0]
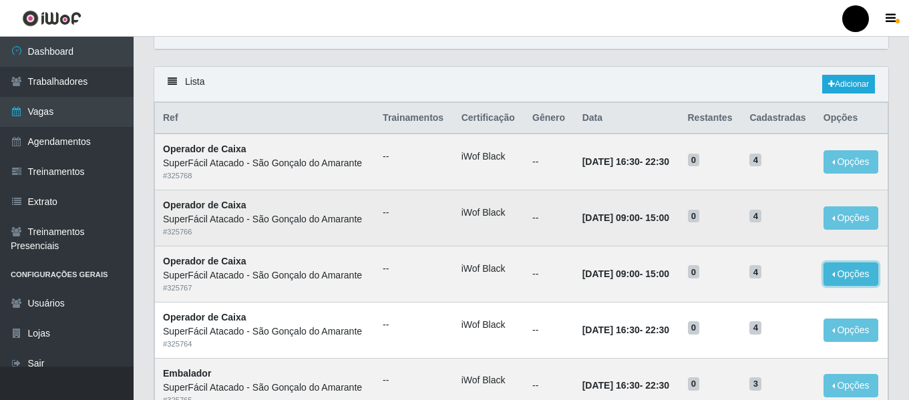
click at [840, 276] on button "Opções" at bounding box center [850, 273] width 55 height 23
click at [797, 286] on button "Editar" at bounding box center [769, 276] width 106 height 27
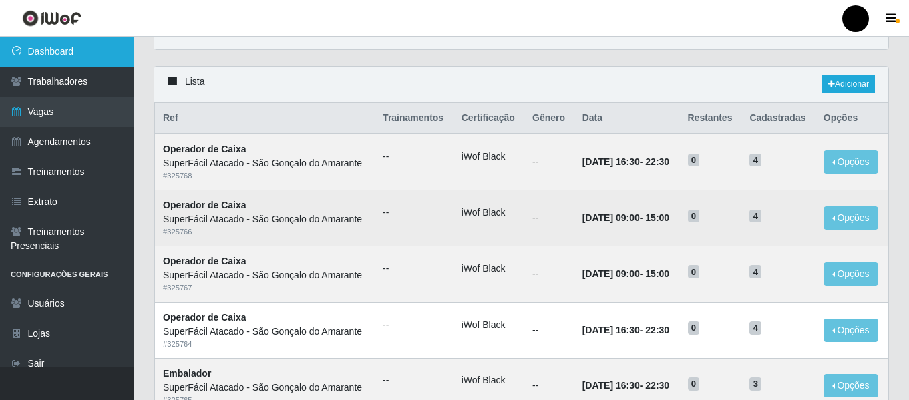
click at [108, 45] on link "Dashboard" at bounding box center [67, 52] width 134 height 30
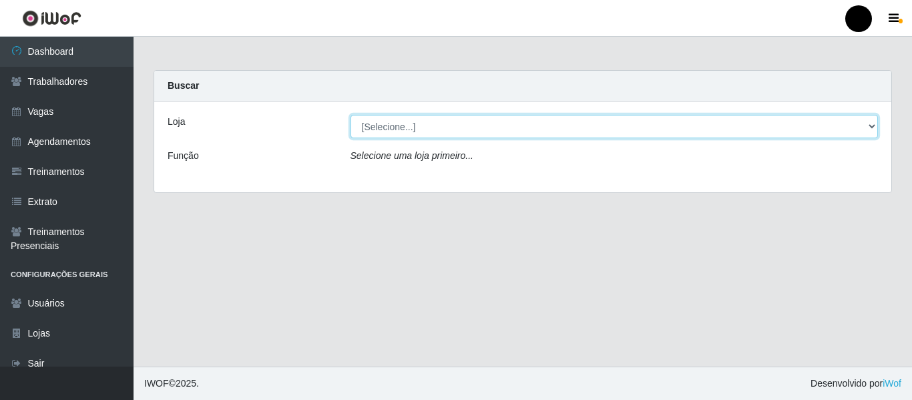
click at [868, 124] on select "[Selecione...] SuperFácil Atacado - Emaús SuperFácil Atacado - Rodoviária Super…" at bounding box center [615, 126] width 528 height 23
select select "408"
click at [351, 115] on select "[Selecione...] SuperFácil Atacado - Emaús SuperFácil Atacado - Rodoviária Super…" at bounding box center [615, 126] width 528 height 23
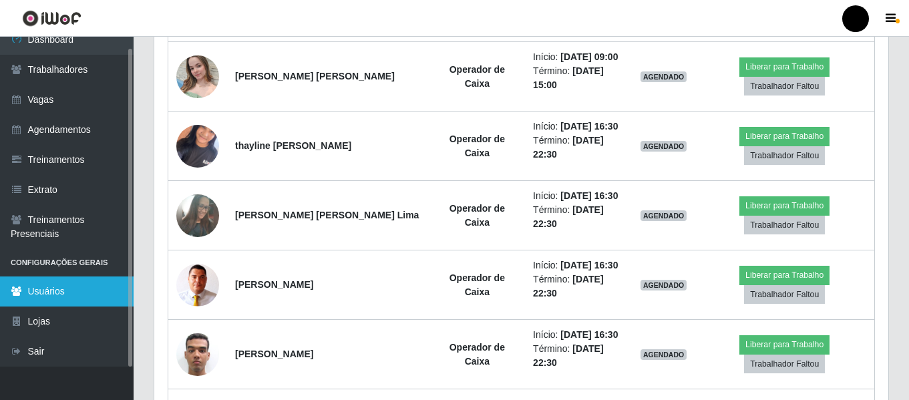
scroll to position [1135, 0]
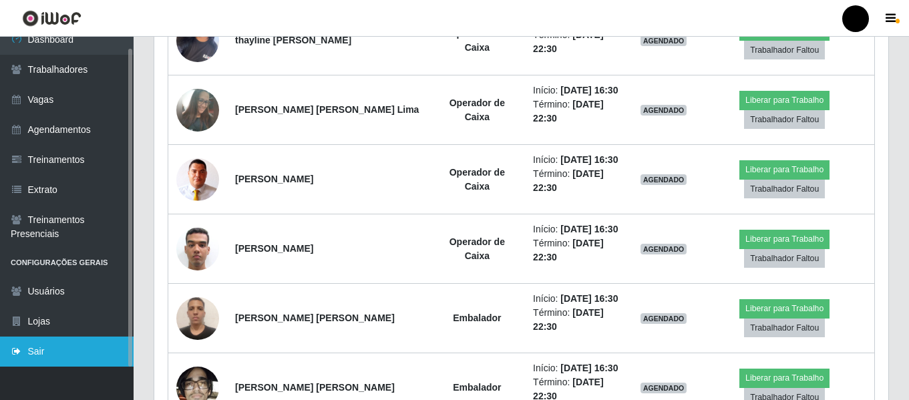
click at [65, 349] on link "Sair" at bounding box center [67, 352] width 134 height 30
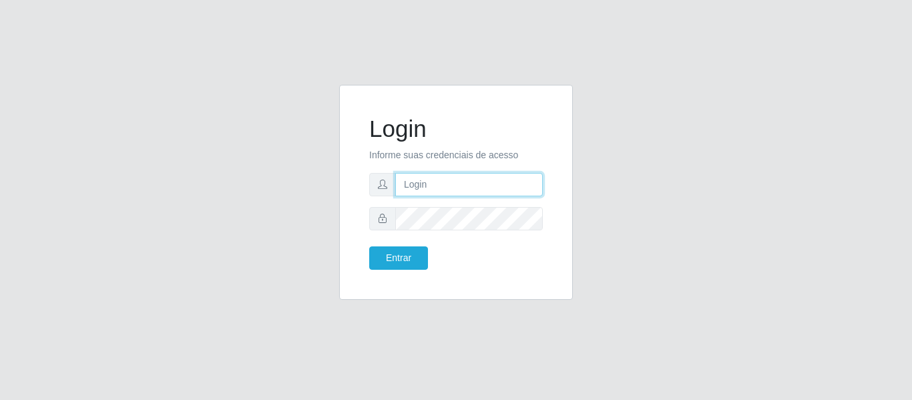
click at [471, 185] on input "text" at bounding box center [469, 184] width 148 height 23
type input "chris.brito6@gmail.com"
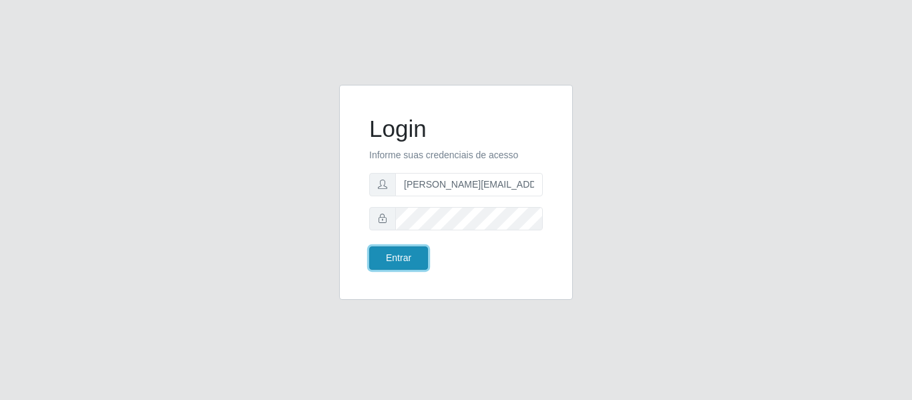
click at [420, 256] on button "Entrar" at bounding box center [398, 257] width 59 height 23
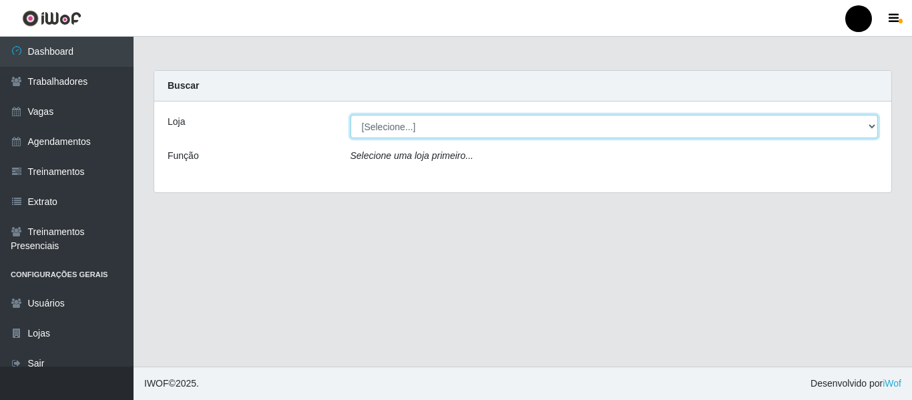
click at [874, 132] on select "[Selecione...] SuperFácil Atacado - Emaús SuperFácil Atacado - Rodoviária Super…" at bounding box center [615, 126] width 528 height 23
select select "408"
click at [351, 115] on select "[Selecione...] SuperFácil Atacado - Emaús SuperFácil Atacado - Rodoviária Super…" at bounding box center [615, 126] width 528 height 23
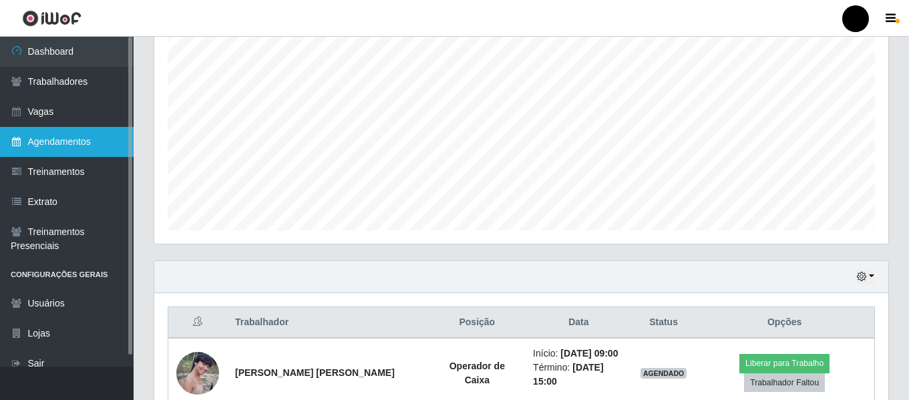
scroll to position [200, 0]
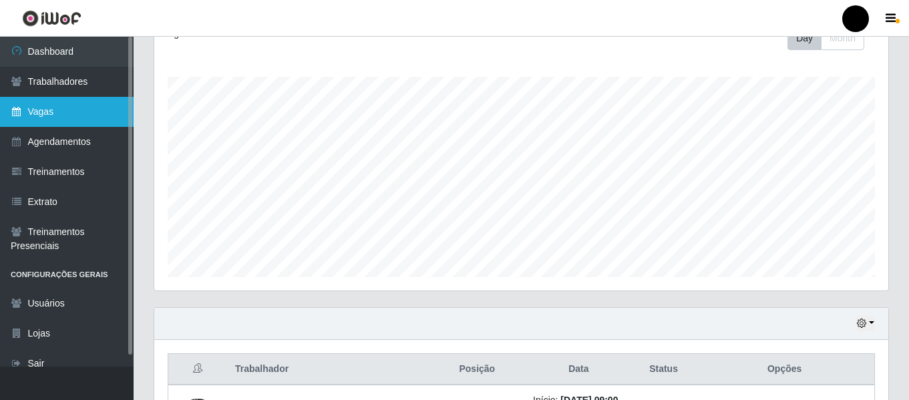
click at [64, 114] on link "Vagas" at bounding box center [67, 112] width 134 height 30
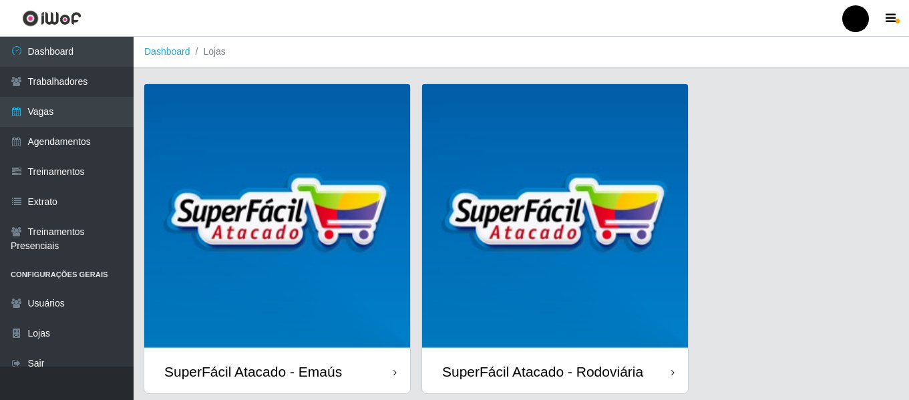
scroll to position [334, 0]
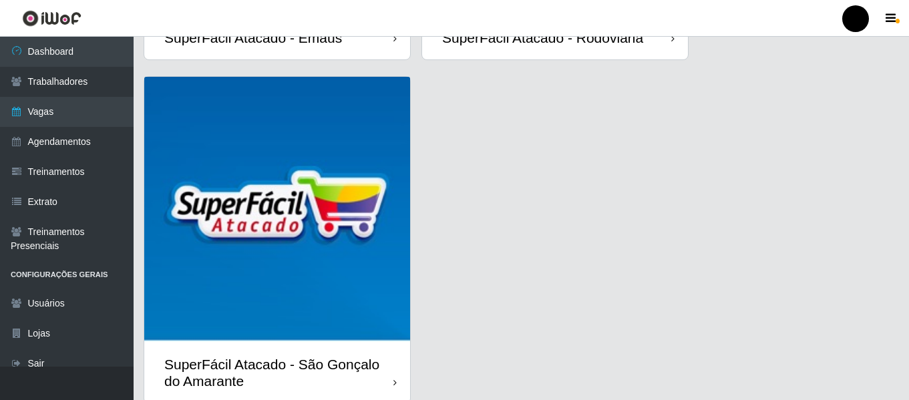
click at [305, 373] on div "SuperFácil Atacado - São Gonçalo do Amarante" at bounding box center [278, 372] width 229 height 33
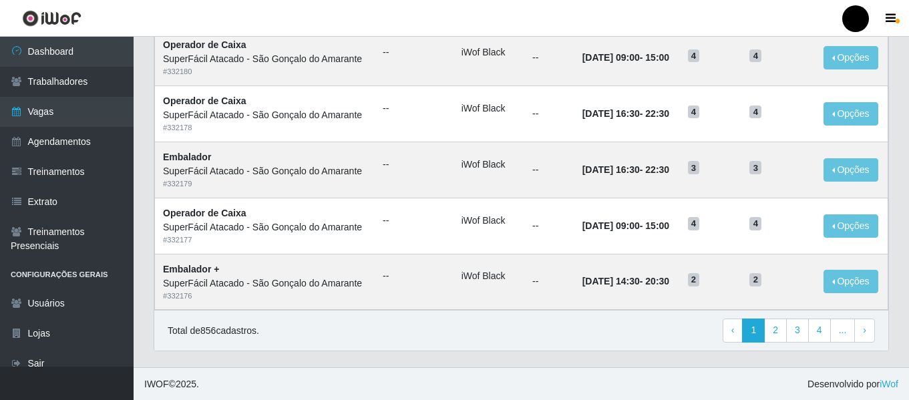
scroll to position [732, 0]
click at [778, 335] on link "2" at bounding box center [775, 330] width 23 height 24
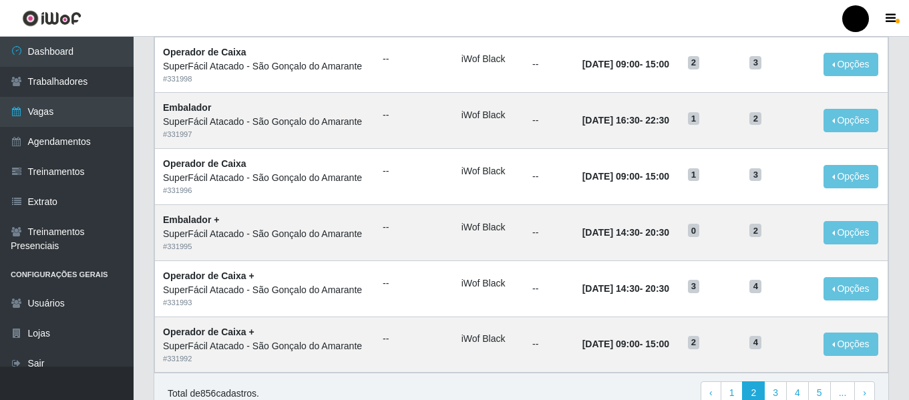
scroll to position [732, 0]
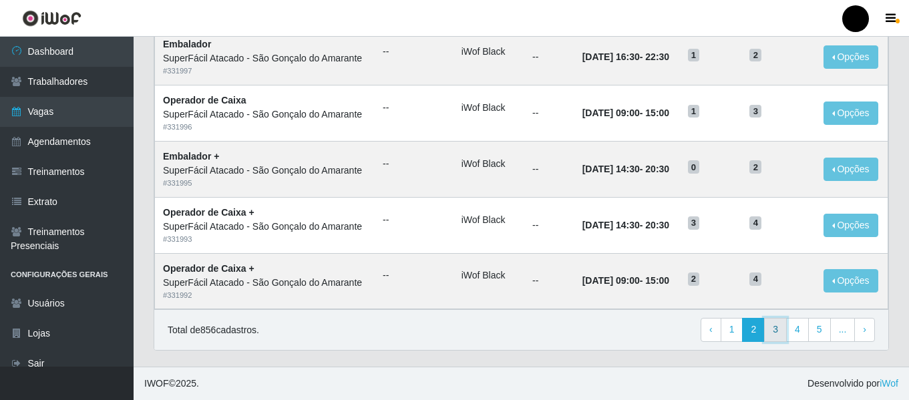
click at [771, 329] on link "3" at bounding box center [775, 330] width 23 height 24
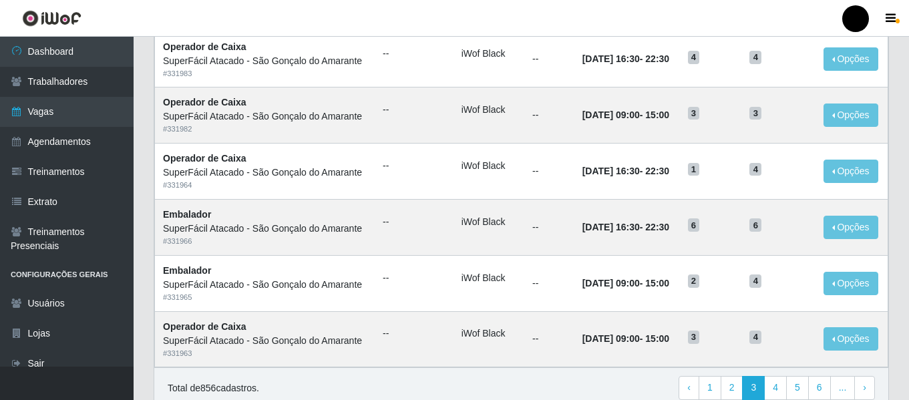
scroll to position [732, 0]
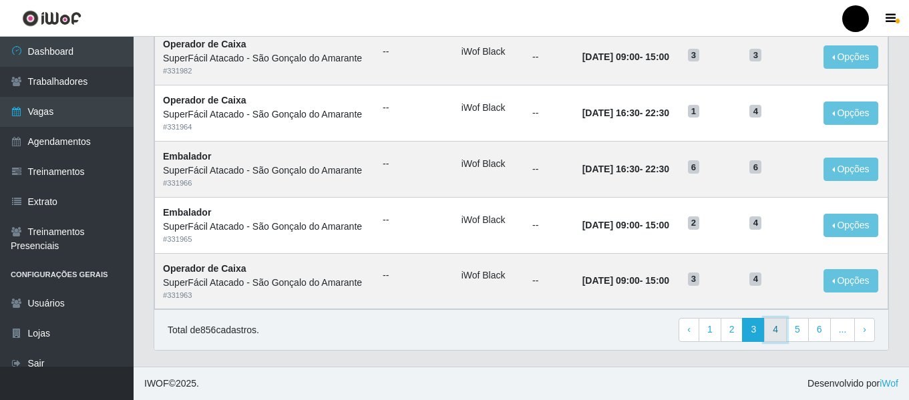
click at [779, 336] on link "4" at bounding box center [775, 330] width 23 height 24
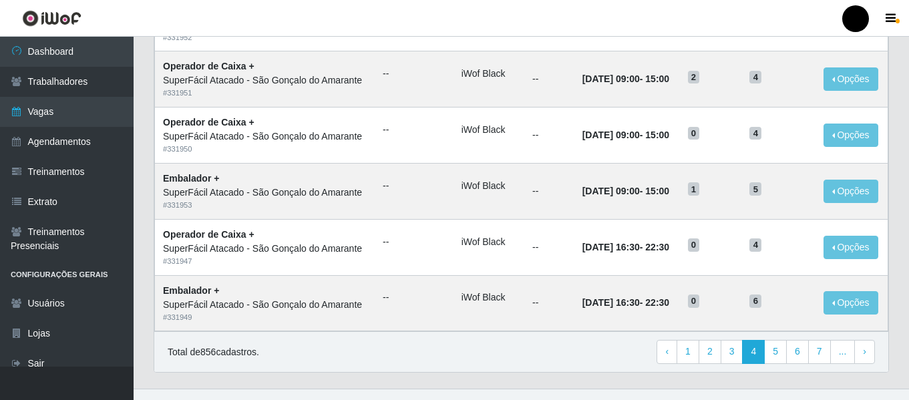
scroll to position [732, 0]
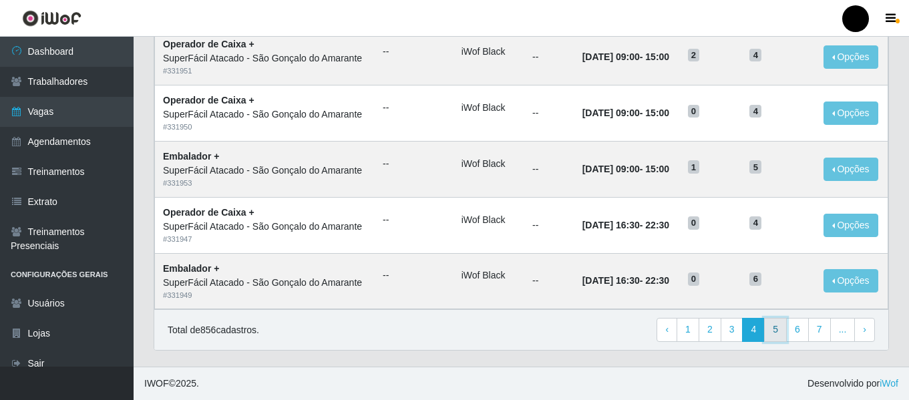
click at [780, 336] on link "5" at bounding box center [775, 330] width 23 height 24
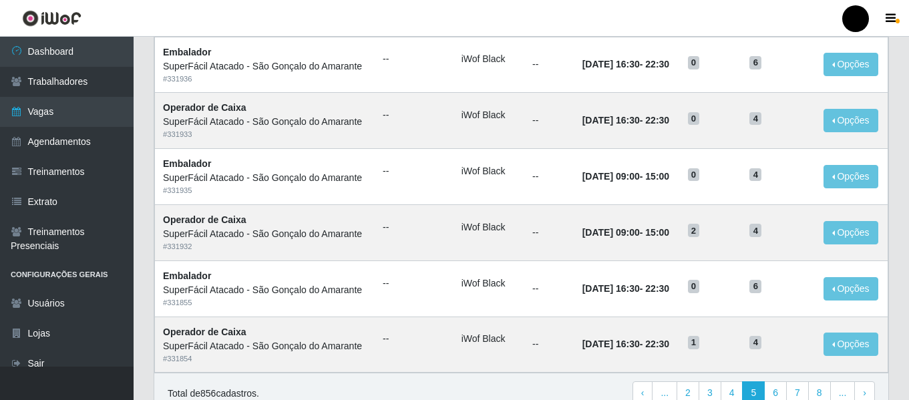
scroll to position [732, 0]
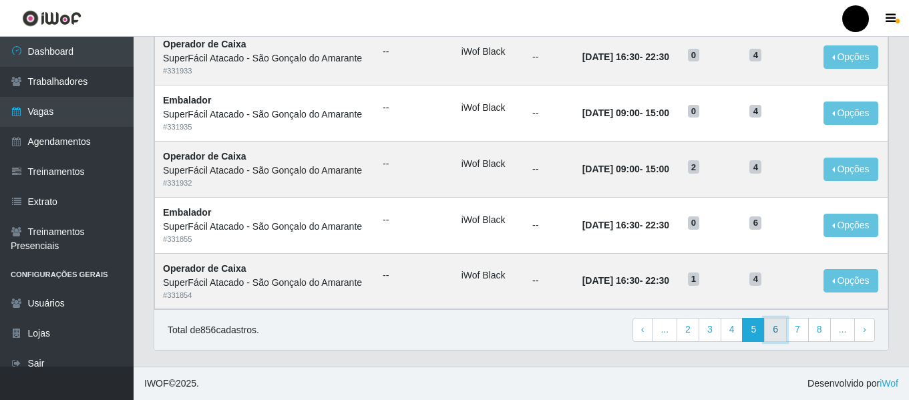
drag, startPoint x: 0, startPoint y: 0, endPoint x: 780, endPoint y: 336, distance: 849.3
click at [780, 336] on link "6" at bounding box center [775, 330] width 23 height 24
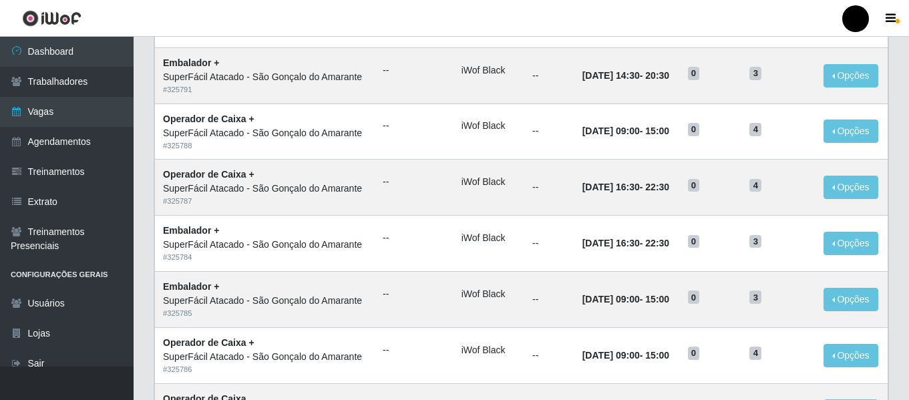
scroll to position [732, 0]
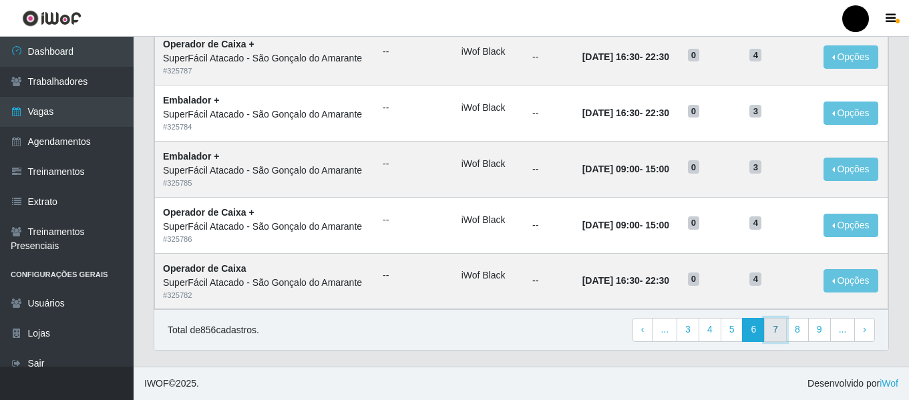
click at [781, 335] on link "7" at bounding box center [775, 330] width 23 height 24
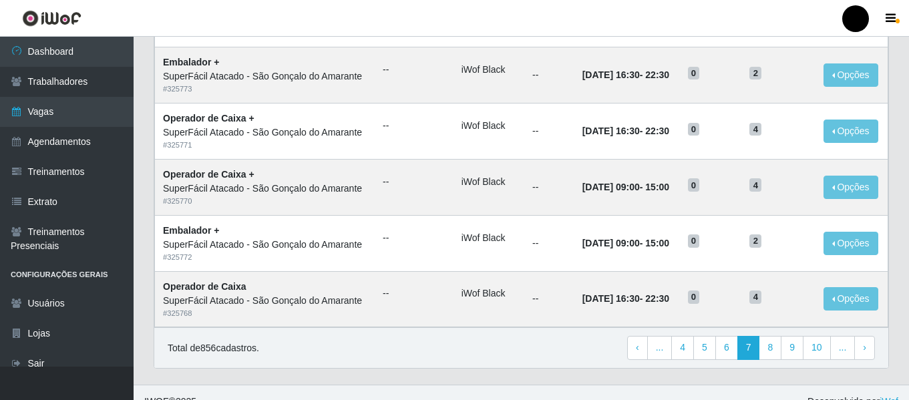
scroll to position [732, 0]
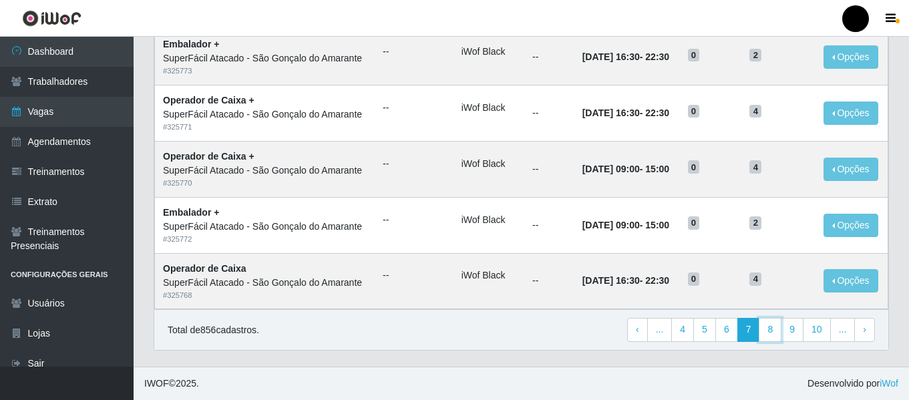
click at [781, 322] on link "8" at bounding box center [770, 330] width 23 height 24
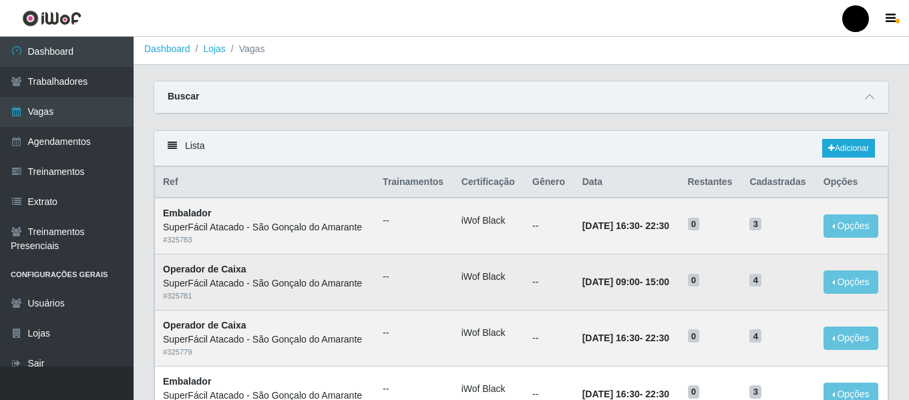
scroll to position [0, 0]
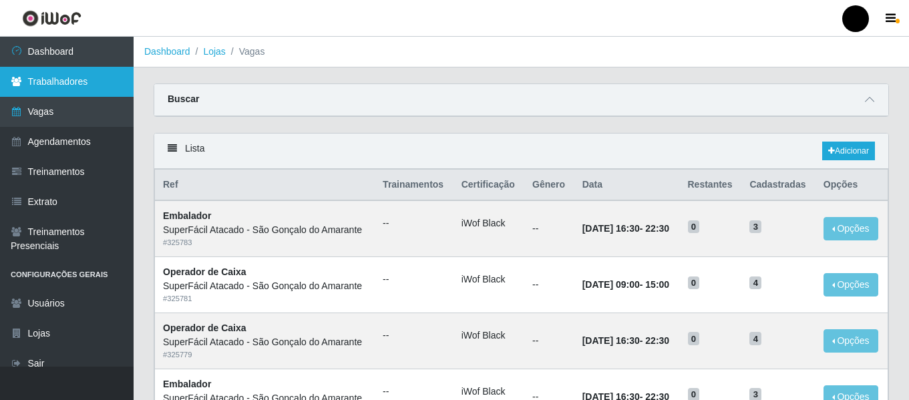
click at [28, 83] on link "Trabalhadores" at bounding box center [67, 82] width 134 height 30
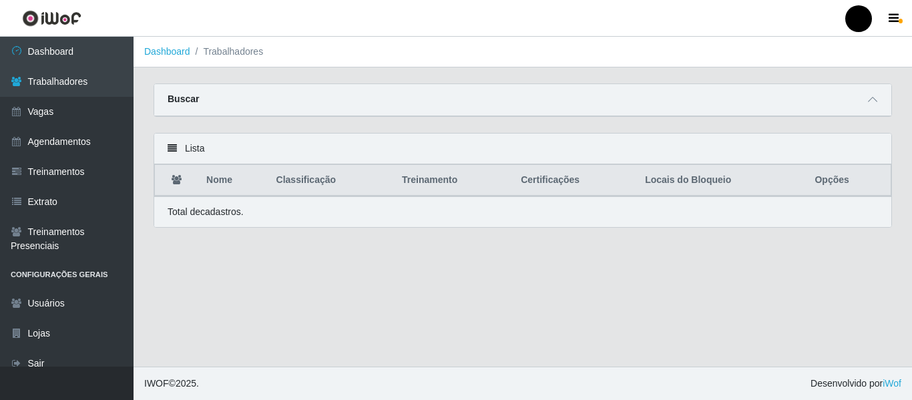
click at [245, 100] on div "Buscar" at bounding box center [522, 100] width 737 height 32
click at [872, 102] on icon at bounding box center [872, 99] width 9 height 9
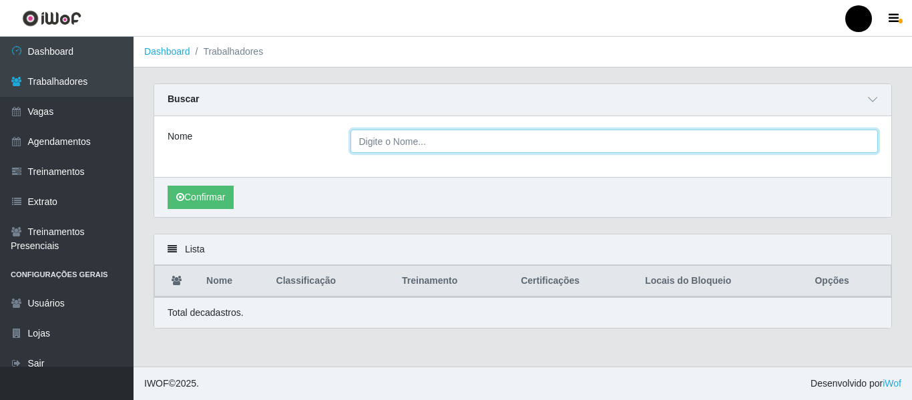
click at [627, 146] on input "Nome" at bounding box center [615, 141] width 528 height 23
type input "[PERSON_NAME]"
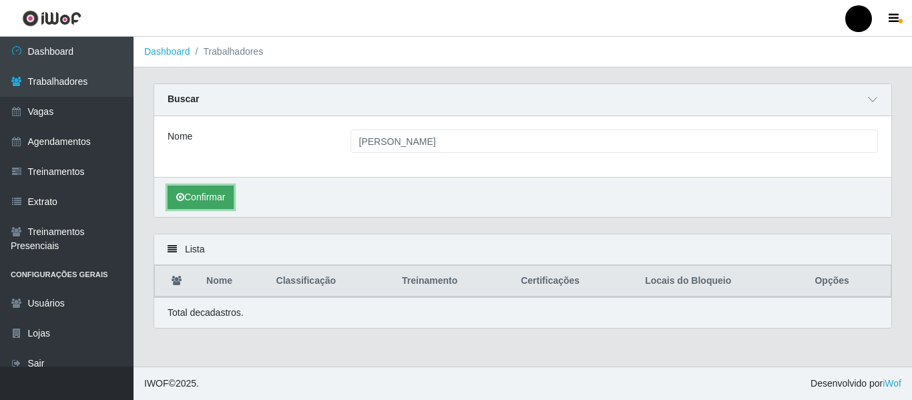
click at [218, 190] on button "Confirmar" at bounding box center [201, 197] width 66 height 23
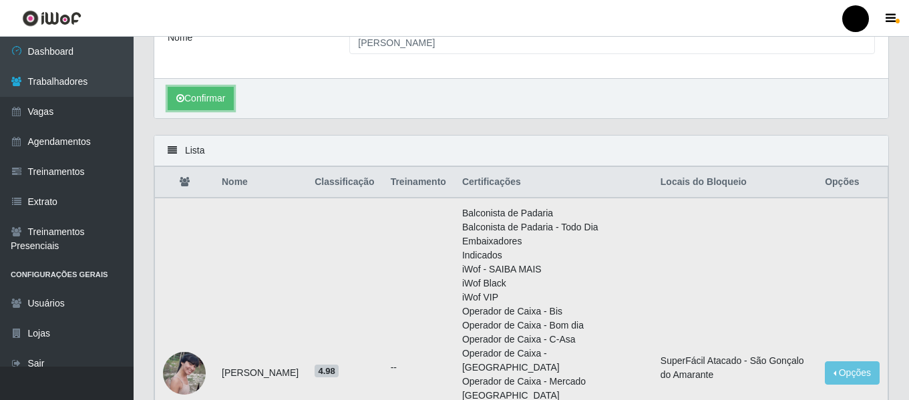
scroll to position [134, 0]
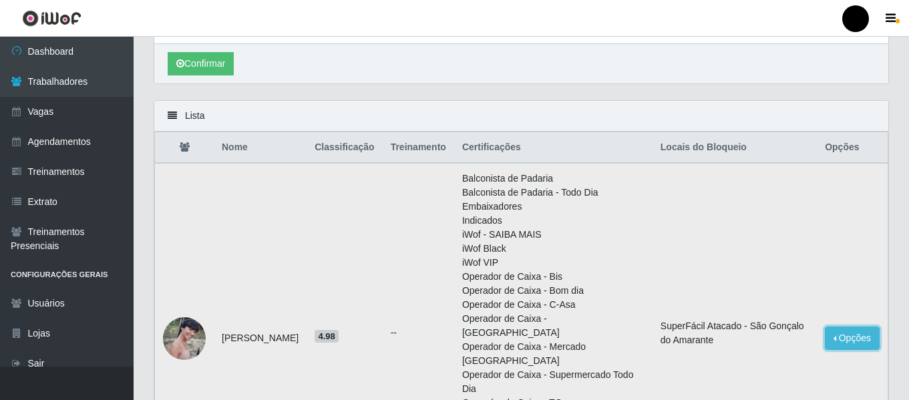
click at [856, 338] on button "Opções" at bounding box center [852, 338] width 55 height 23
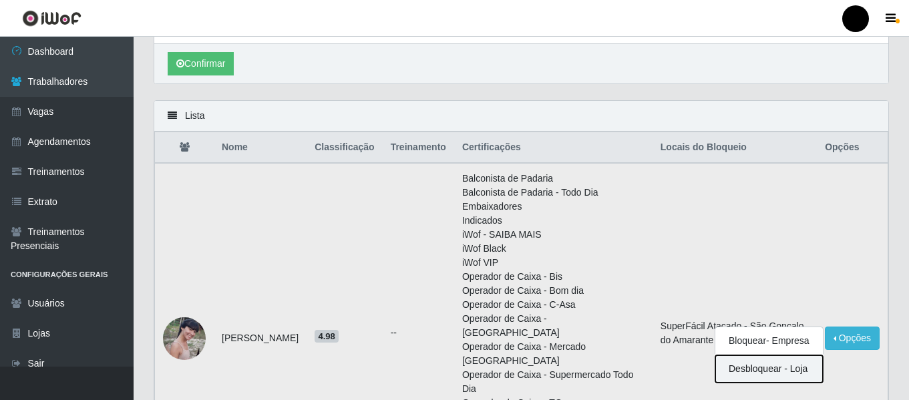
click at [757, 371] on button "Desbloquear - Loja" at bounding box center [769, 368] width 108 height 27
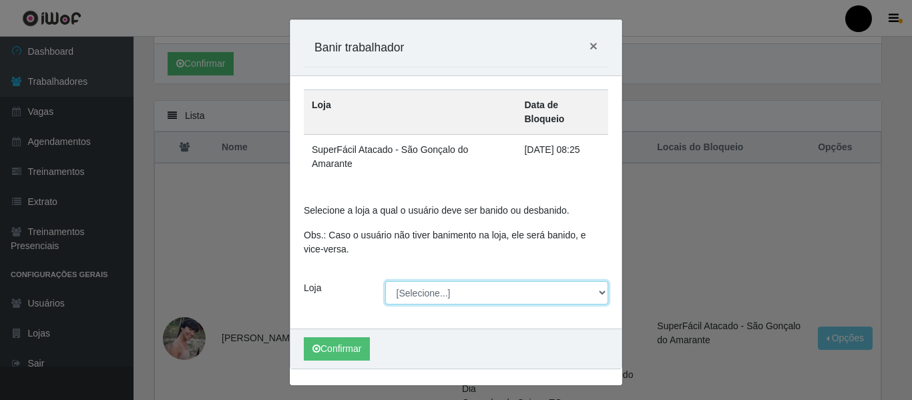
click at [600, 281] on select "[Selecione...] SuperFácil Atacado - Emaús SuperFácil Atacado - Rodoviária Super…" at bounding box center [497, 292] width 224 height 23
select select "408"
click at [385, 281] on select "[Selecione...] SuperFácil Atacado - Emaús SuperFácil Atacado - Rodoviária Super…" at bounding box center [497, 292] width 224 height 23
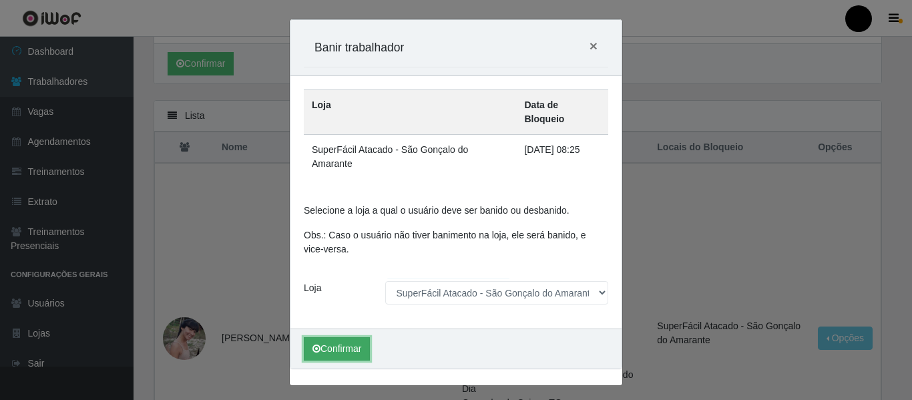
click at [343, 337] on button "Confirmar" at bounding box center [337, 348] width 66 height 23
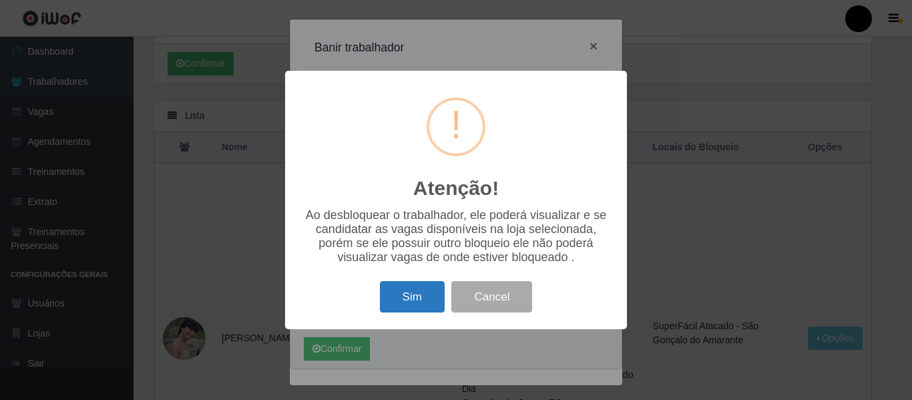
click at [392, 306] on button "Sim" at bounding box center [412, 296] width 65 height 31
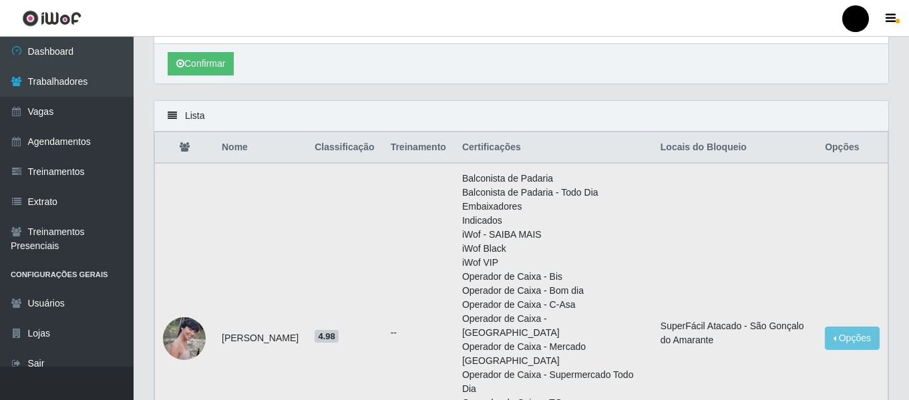
scroll to position [0, 0]
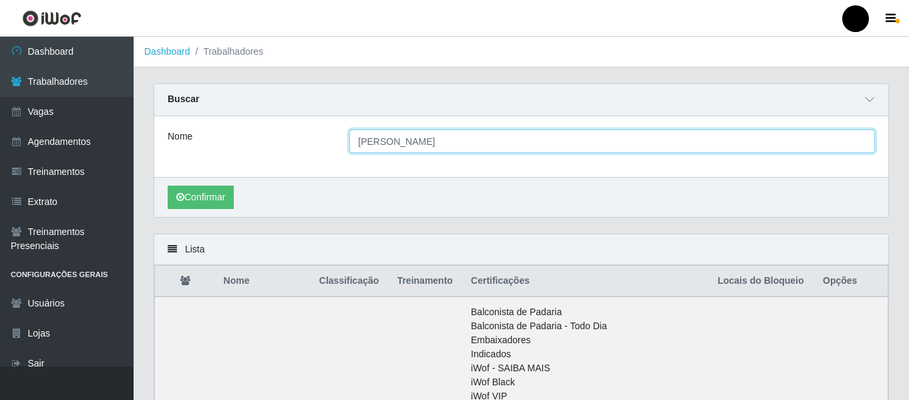
click at [427, 148] on input "rebeca marta" at bounding box center [612, 141] width 526 height 23
type input "r"
type input "iara carolina"
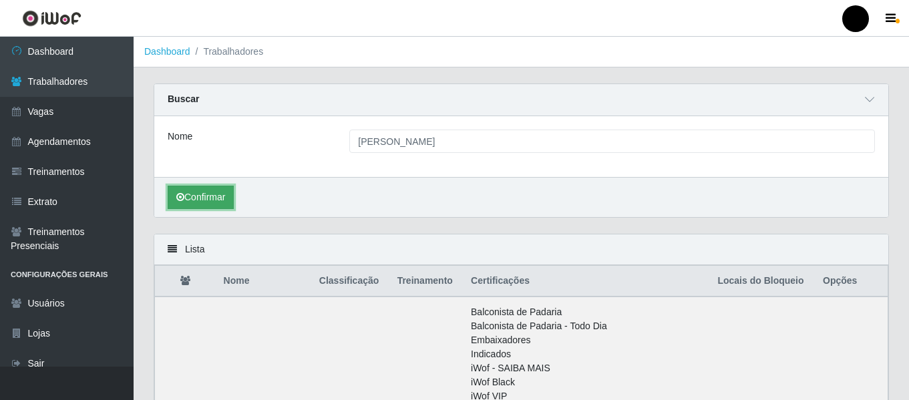
click at [213, 198] on button "Confirmar" at bounding box center [201, 197] width 66 height 23
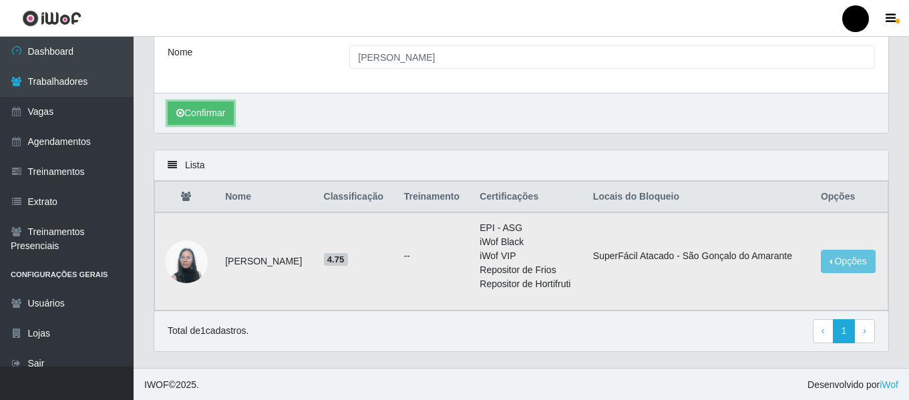
scroll to position [86, 0]
click at [829, 262] on button "Opções" at bounding box center [848, 259] width 55 height 23
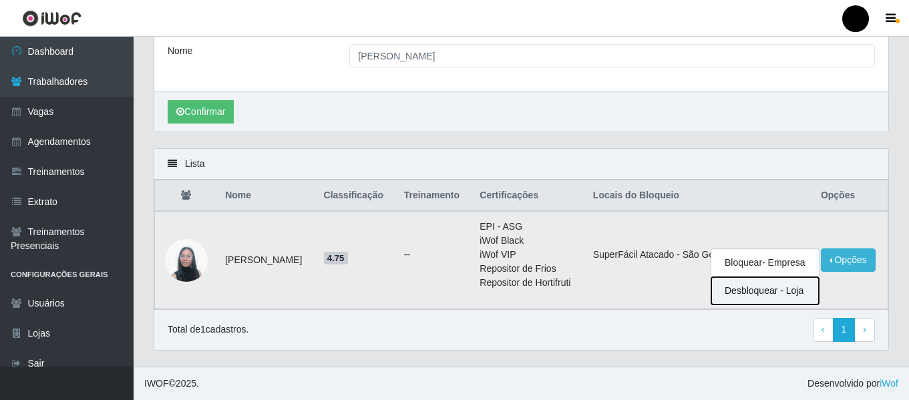
click at [765, 293] on button "Desbloquear - Loja" at bounding box center [765, 290] width 108 height 27
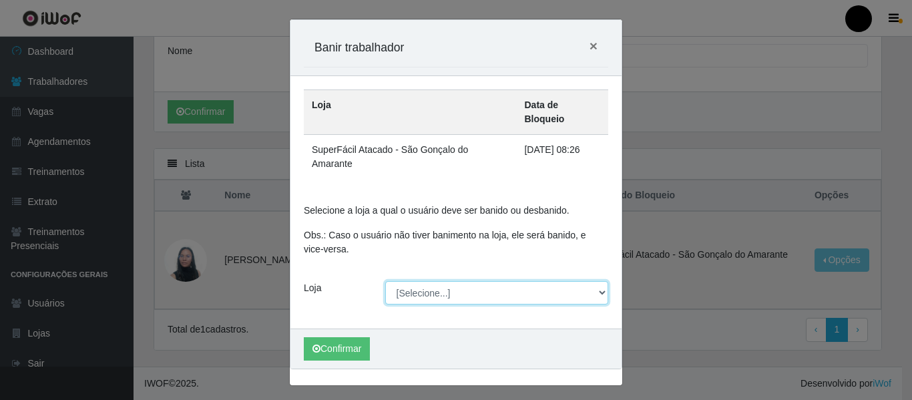
click at [596, 281] on select "[Selecione...] SuperFácil Atacado - Emaús SuperFácil Atacado - Rodoviária Super…" at bounding box center [497, 292] width 224 height 23
select select "408"
click at [385, 281] on select "[Selecione...] SuperFácil Atacado - Emaús SuperFácil Atacado - Rodoviária Super…" at bounding box center [497, 292] width 224 height 23
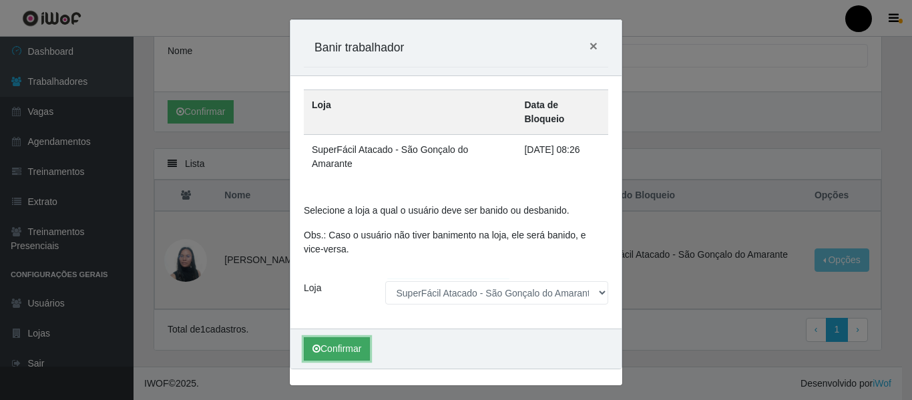
click at [328, 337] on button "Confirmar" at bounding box center [337, 348] width 66 height 23
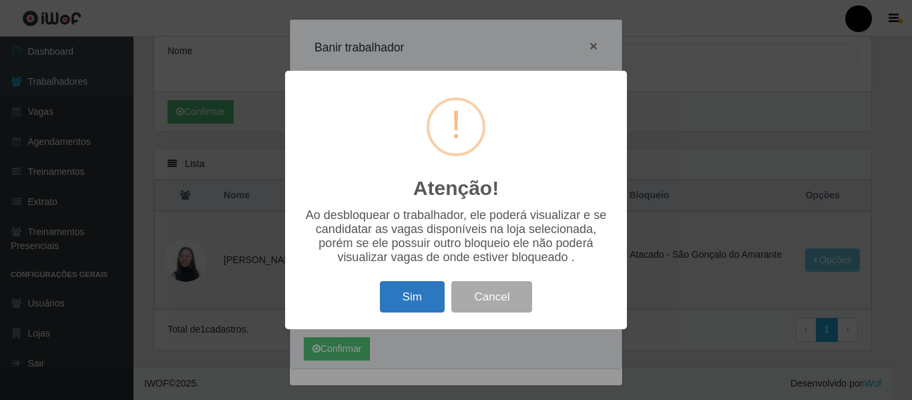
click at [406, 299] on button "Sim" at bounding box center [412, 296] width 65 height 31
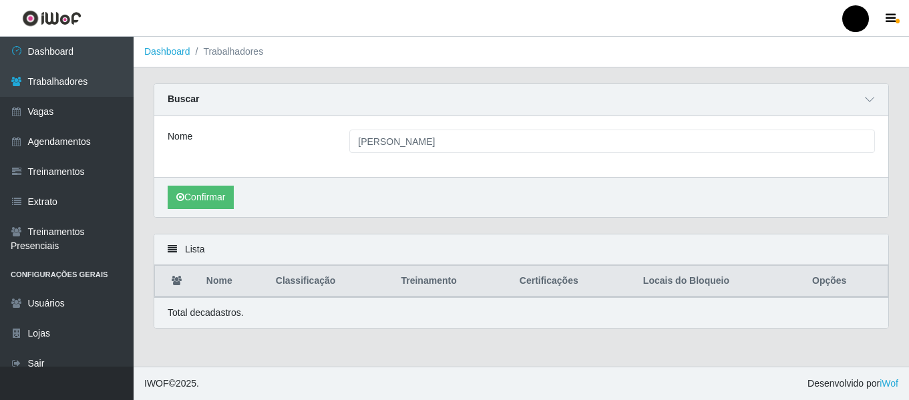
scroll to position [0, 0]
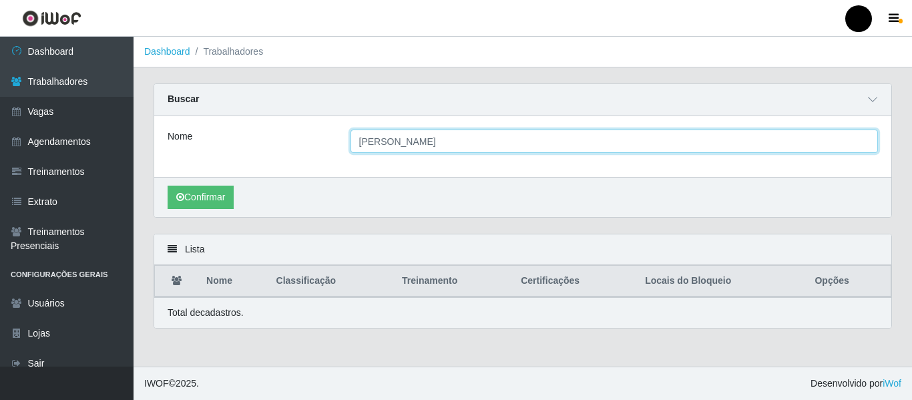
click at [514, 142] on input "iara carolina" at bounding box center [615, 141] width 528 height 23
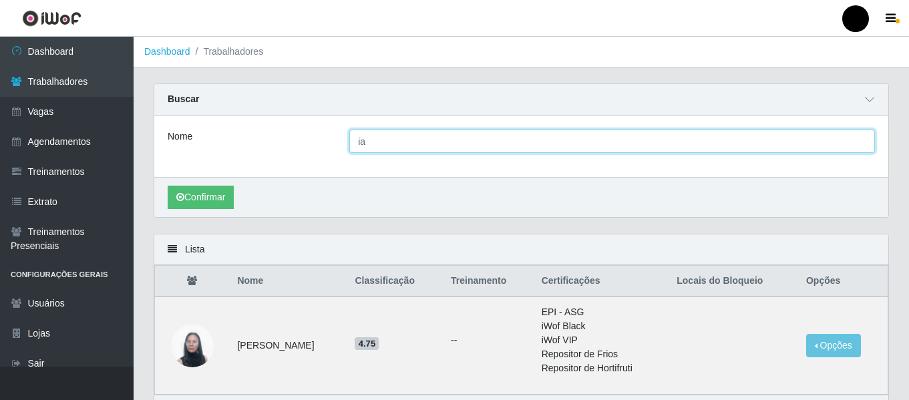
type input "i"
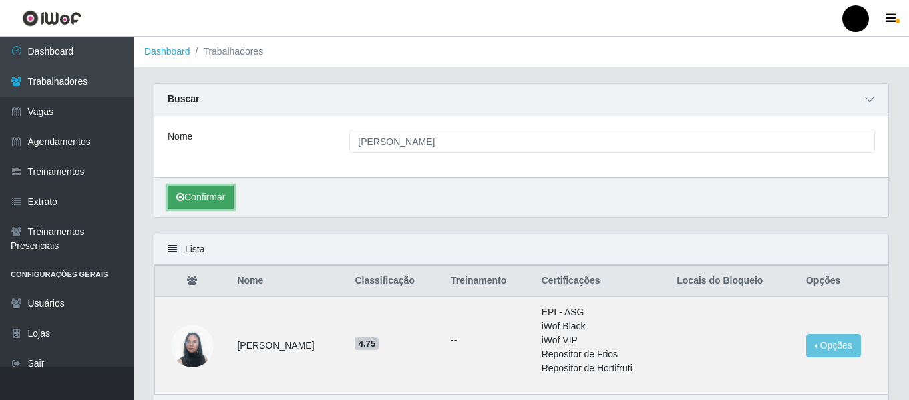
click at [228, 196] on button "Confirmar" at bounding box center [201, 197] width 66 height 23
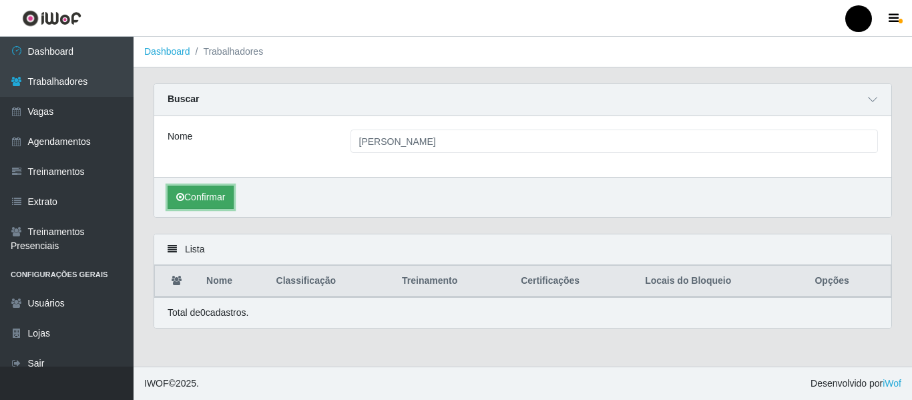
click at [200, 202] on button "Confirmar" at bounding box center [201, 197] width 66 height 23
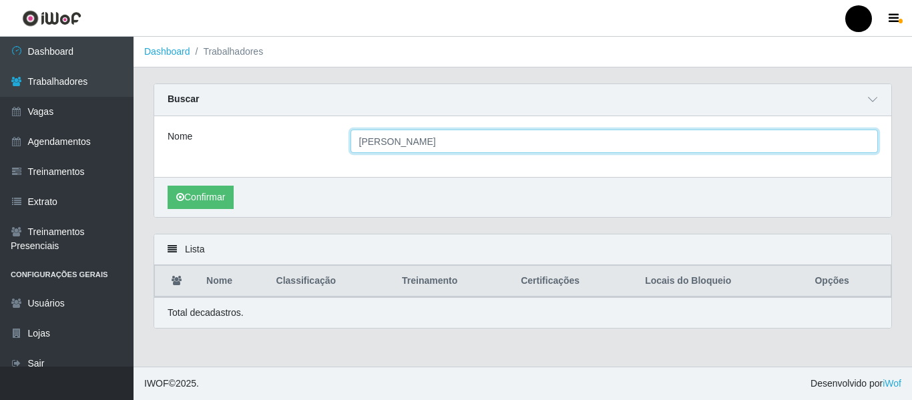
click at [421, 140] on input "samara marta" at bounding box center [615, 141] width 528 height 23
type input "samara martin"
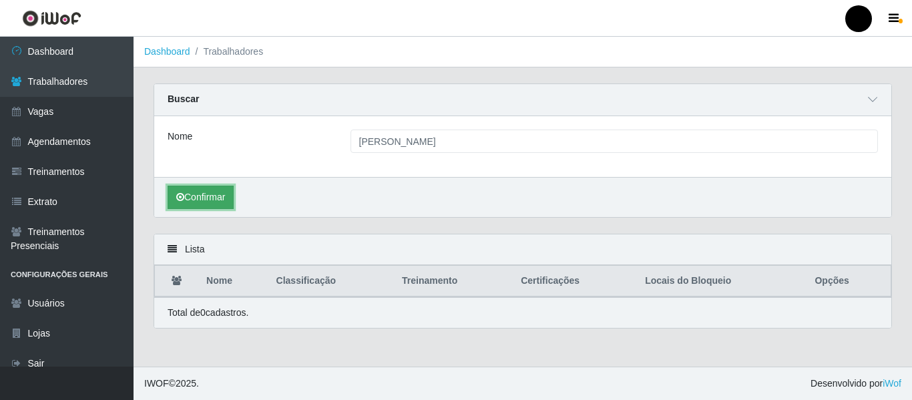
click at [221, 200] on button "Confirmar" at bounding box center [201, 197] width 66 height 23
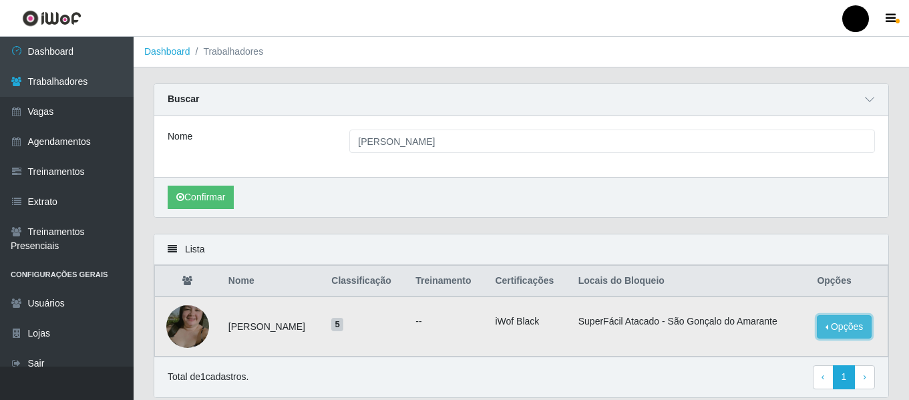
click at [840, 333] on button "Opções" at bounding box center [844, 326] width 55 height 23
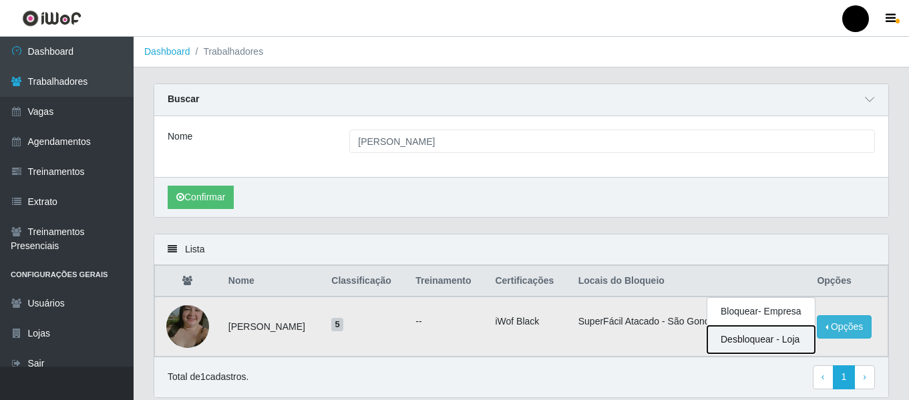
click at [736, 341] on button "Desbloquear - Loja" at bounding box center [761, 339] width 108 height 27
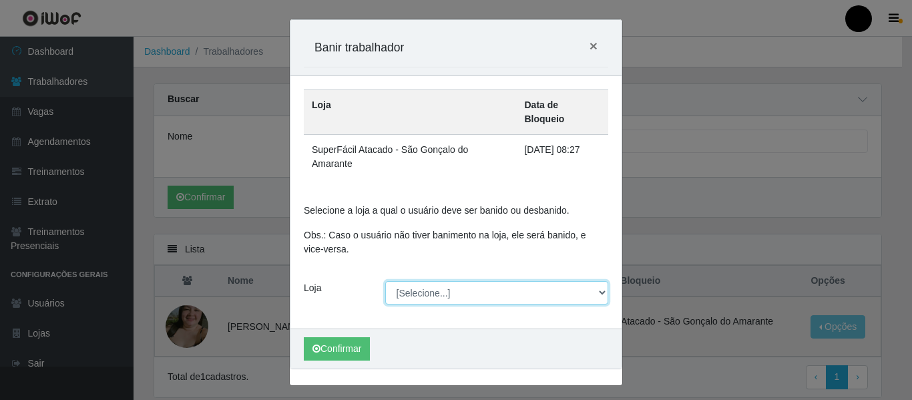
click at [604, 281] on select "[Selecione...] SuperFácil Atacado - Emaús SuperFácil Atacado - Rodoviária Super…" at bounding box center [497, 292] width 224 height 23
select select "408"
click at [385, 281] on select "[Selecione...] SuperFácil Atacado - Emaús SuperFácil Atacado - Rodoviária Super…" at bounding box center [497, 292] width 224 height 23
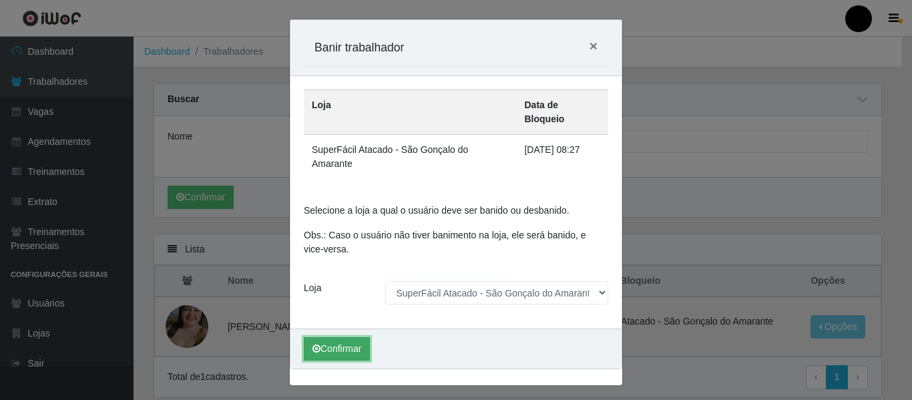
click at [323, 337] on button "Confirmar" at bounding box center [337, 348] width 66 height 23
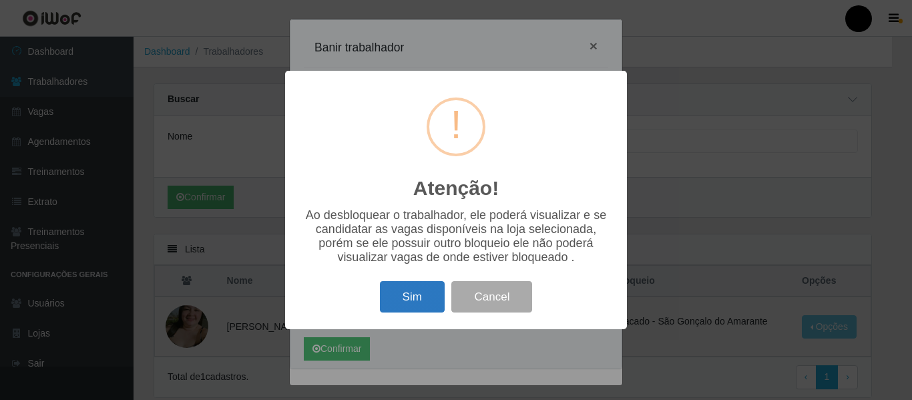
click at [397, 298] on button "Sim" at bounding box center [412, 296] width 65 height 31
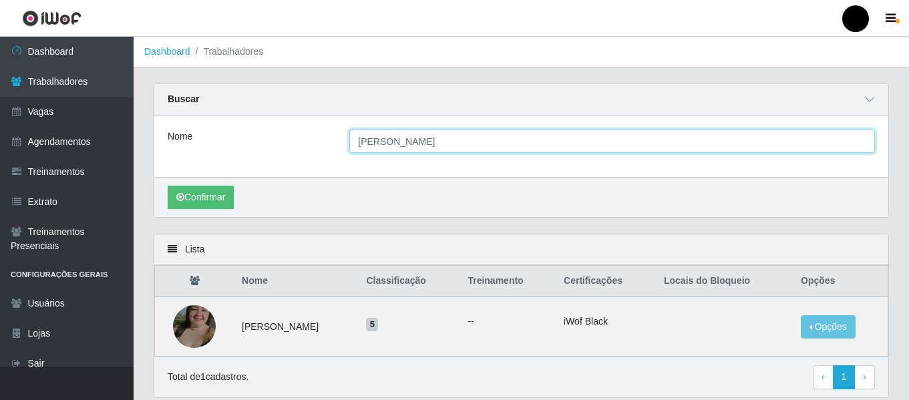
click at [624, 151] on input "samara martin" at bounding box center [612, 141] width 526 height 23
type input "samara de souza"
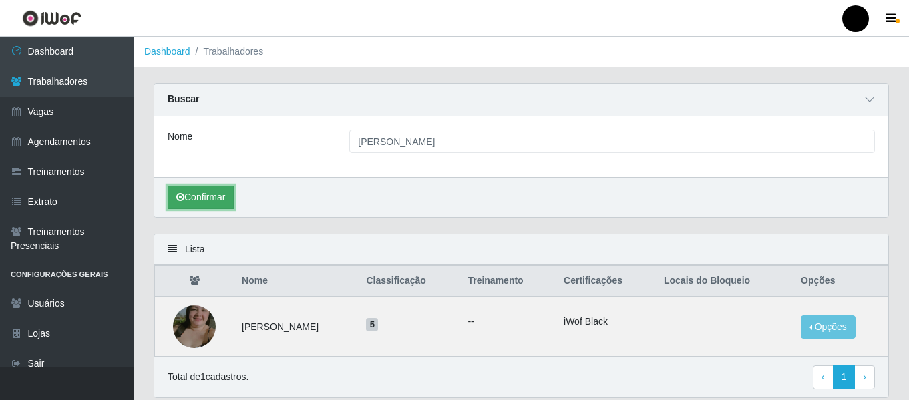
click at [209, 199] on button "Confirmar" at bounding box center [201, 197] width 66 height 23
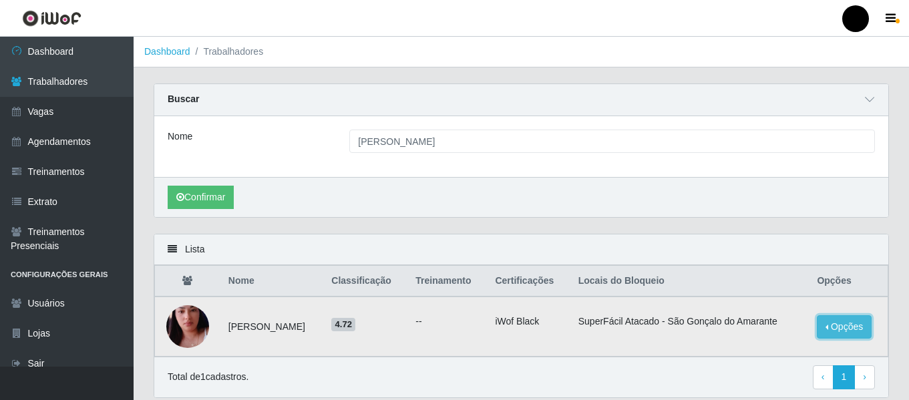
click at [832, 331] on button "Opções" at bounding box center [844, 326] width 55 height 23
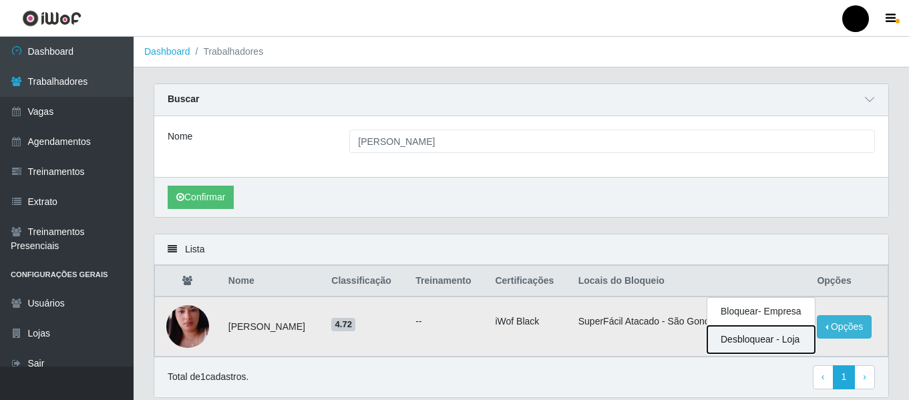
click at [757, 343] on button "Desbloquear - Loja" at bounding box center [761, 339] width 108 height 27
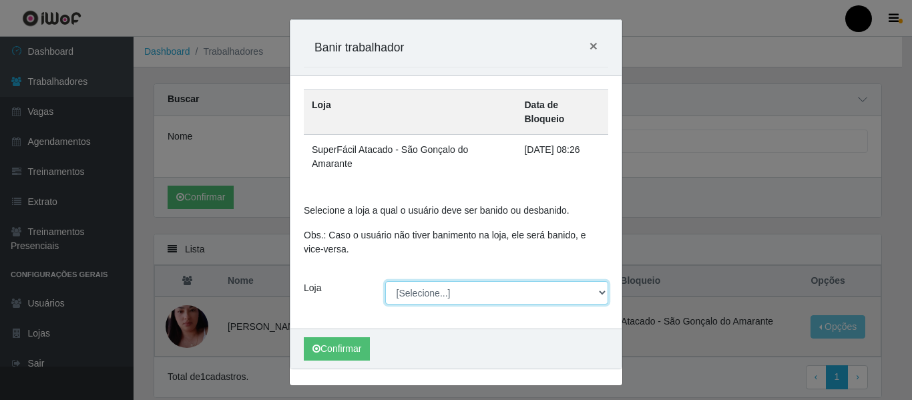
click at [600, 281] on select "[Selecione...] SuperFácil Atacado - Emaús SuperFácil Atacado - Rodoviária Super…" at bounding box center [497, 292] width 224 height 23
select select "408"
click at [385, 281] on select "[Selecione...] SuperFácil Atacado - Emaús SuperFácil Atacado - Rodoviária Super…" at bounding box center [497, 292] width 224 height 23
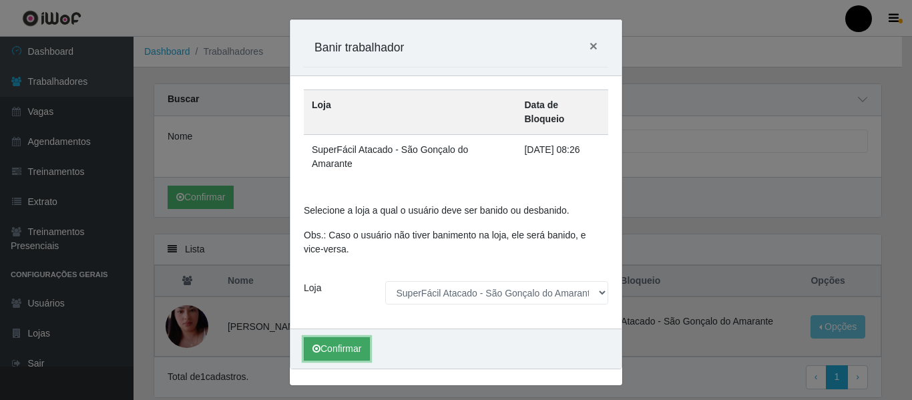
click at [333, 337] on button "Confirmar" at bounding box center [337, 348] width 66 height 23
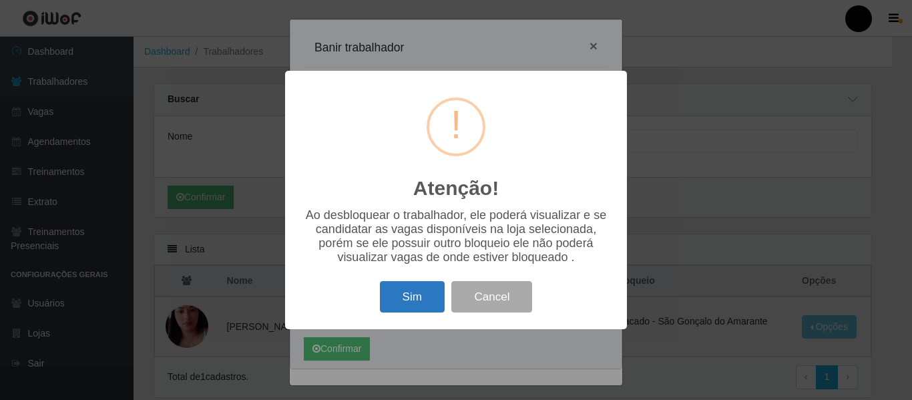
click at [425, 301] on button "Sim" at bounding box center [412, 296] width 65 height 31
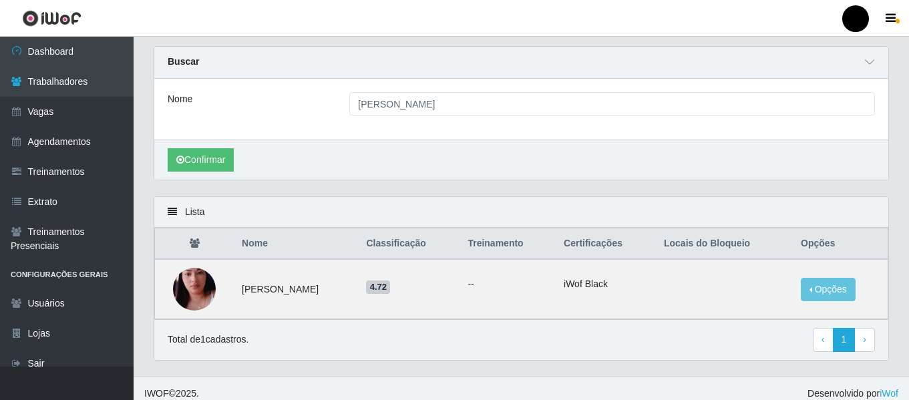
scroll to position [48, 0]
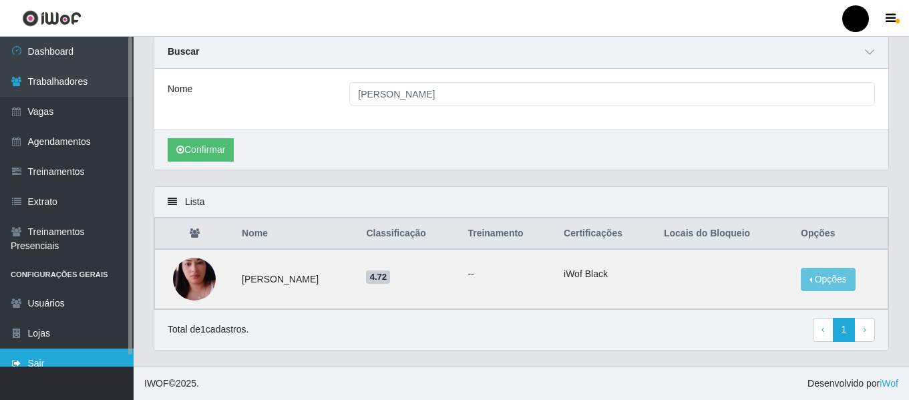
click at [59, 365] on link "Sair" at bounding box center [67, 364] width 134 height 30
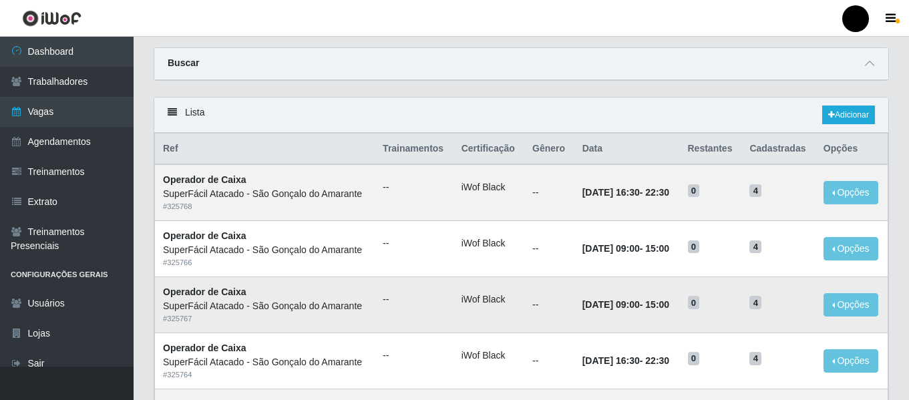
scroll to position [67, 0]
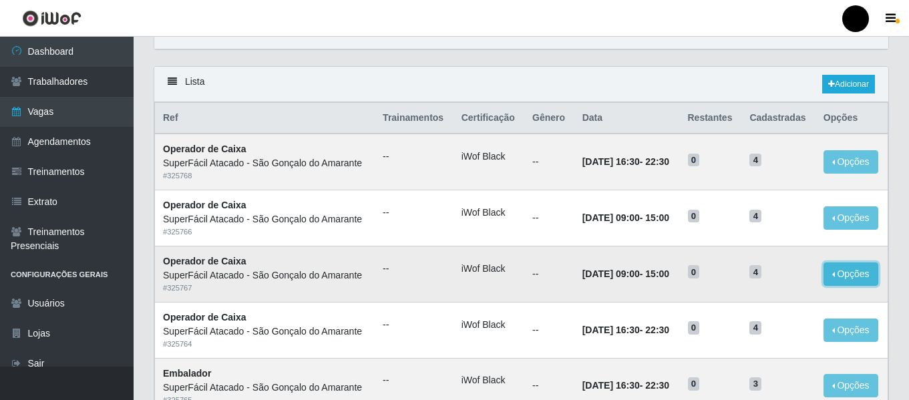
click at [848, 275] on button "Opções" at bounding box center [850, 273] width 55 height 23
click at [772, 280] on button "Editar" at bounding box center [769, 276] width 106 height 27
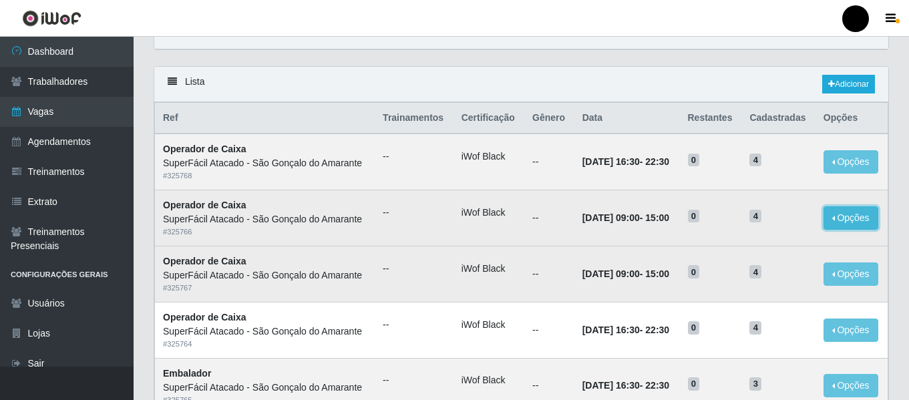
click at [847, 230] on button "Opções" at bounding box center [850, 217] width 55 height 23
click at [753, 226] on link "Editar" at bounding box center [748, 220] width 38 height 11
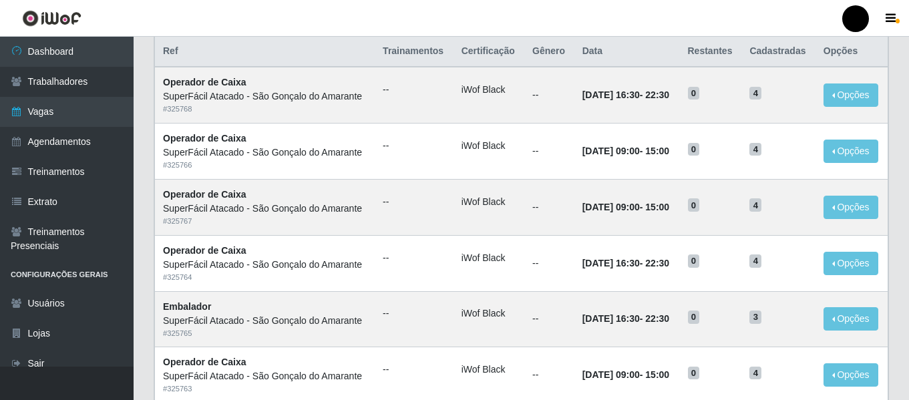
scroll to position [67, 0]
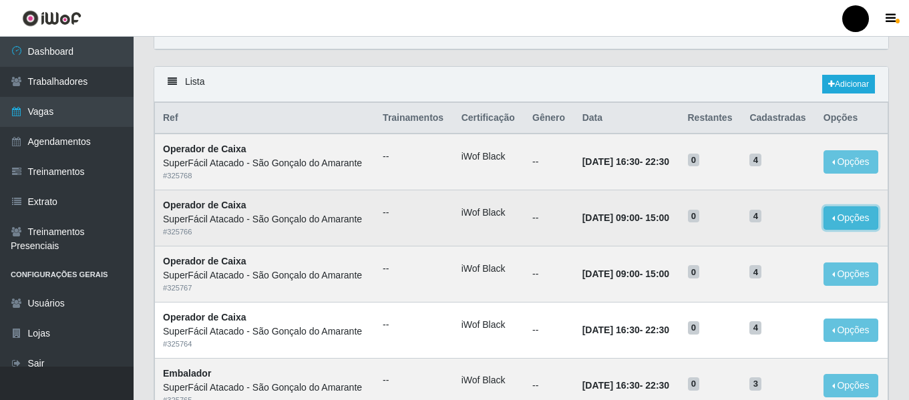
click at [839, 210] on button "Opções" at bounding box center [850, 217] width 55 height 23
click at [739, 217] on link "Editar" at bounding box center [748, 220] width 38 height 11
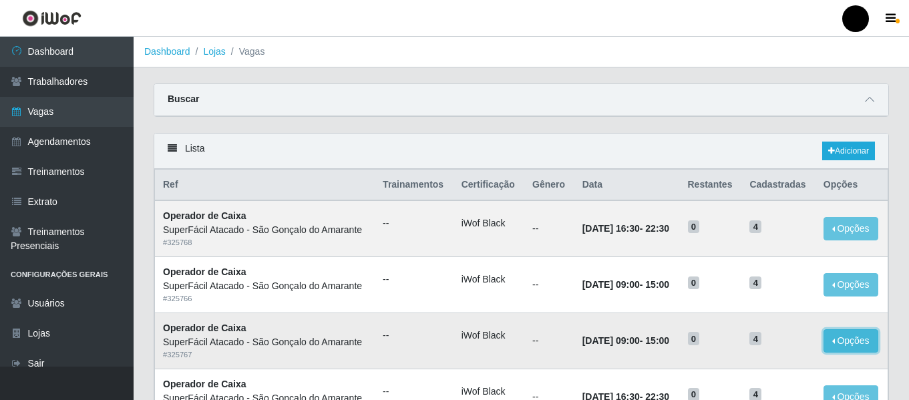
click at [868, 345] on button "Opções" at bounding box center [850, 340] width 55 height 23
click at [754, 343] on link "Editar" at bounding box center [748, 343] width 38 height 11
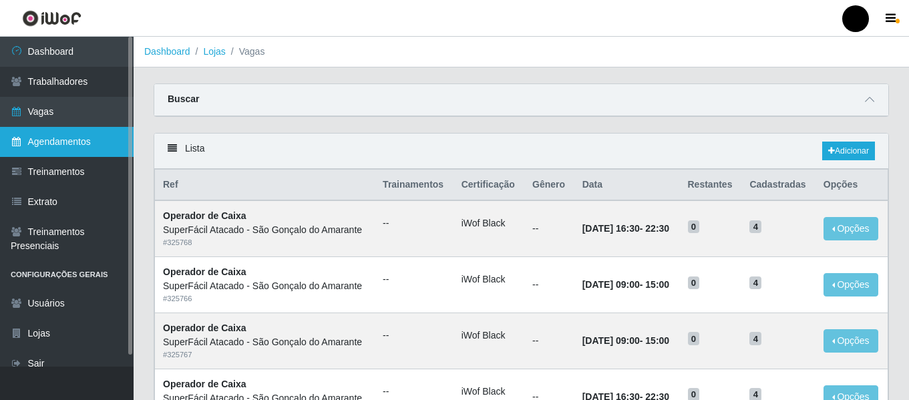
click at [75, 133] on link "Agendamentos" at bounding box center [67, 142] width 134 height 30
